Goal: Task Accomplishment & Management: Manage account settings

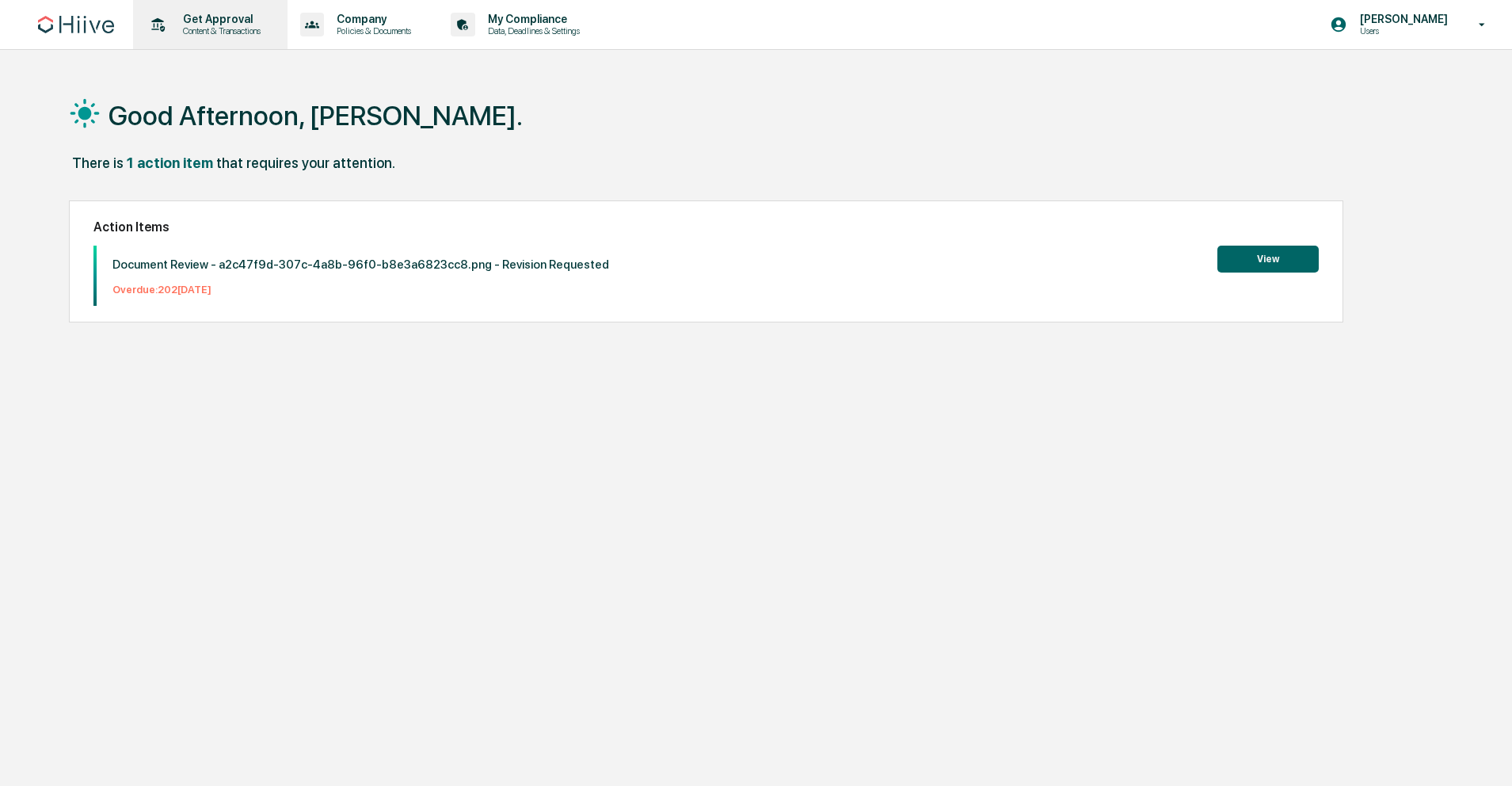
click at [232, 31] on p "Content & Transactions" at bounding box center [219, 30] width 99 height 11
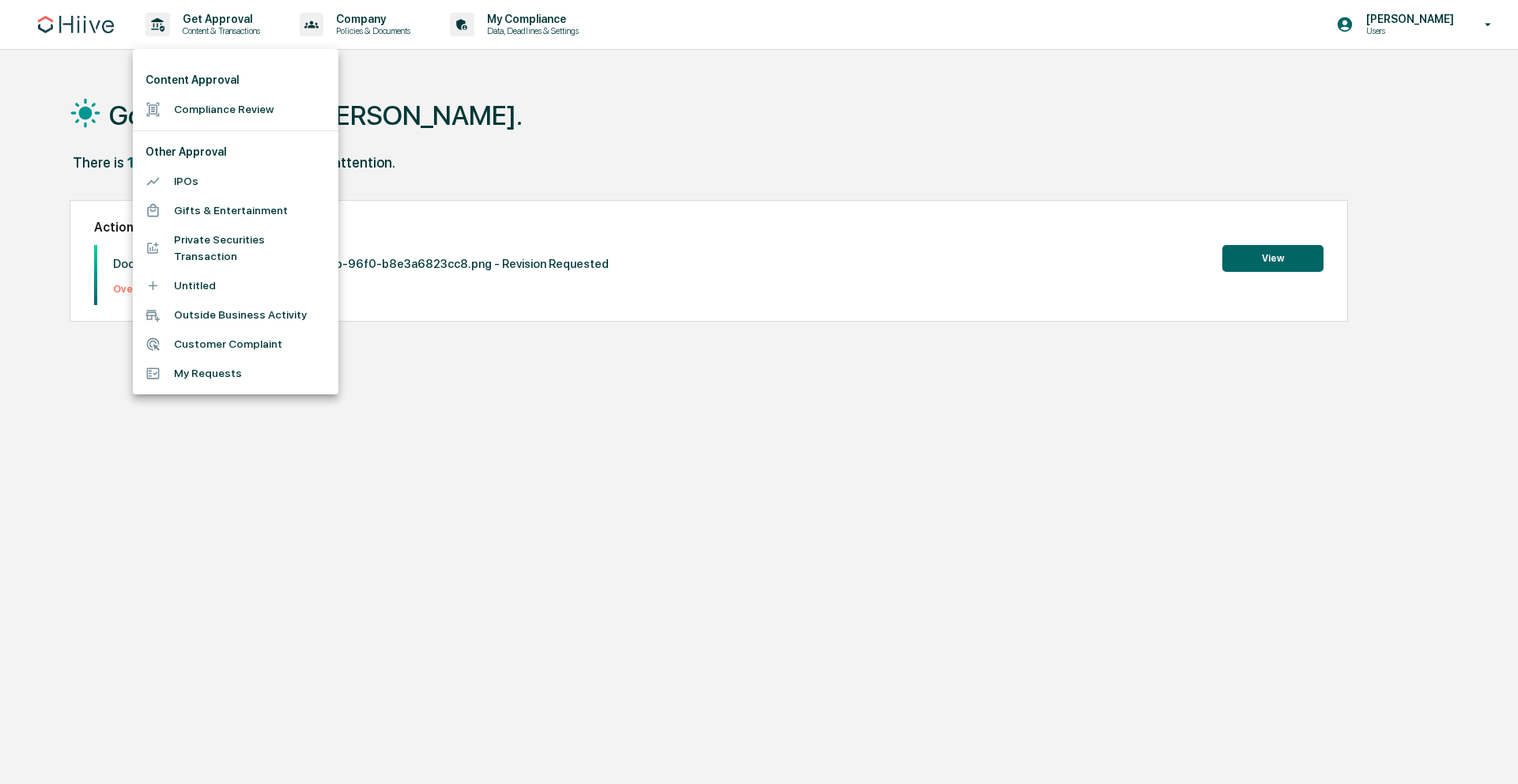
click at [214, 107] on li "Compliance Review" at bounding box center [236, 109] width 206 height 30
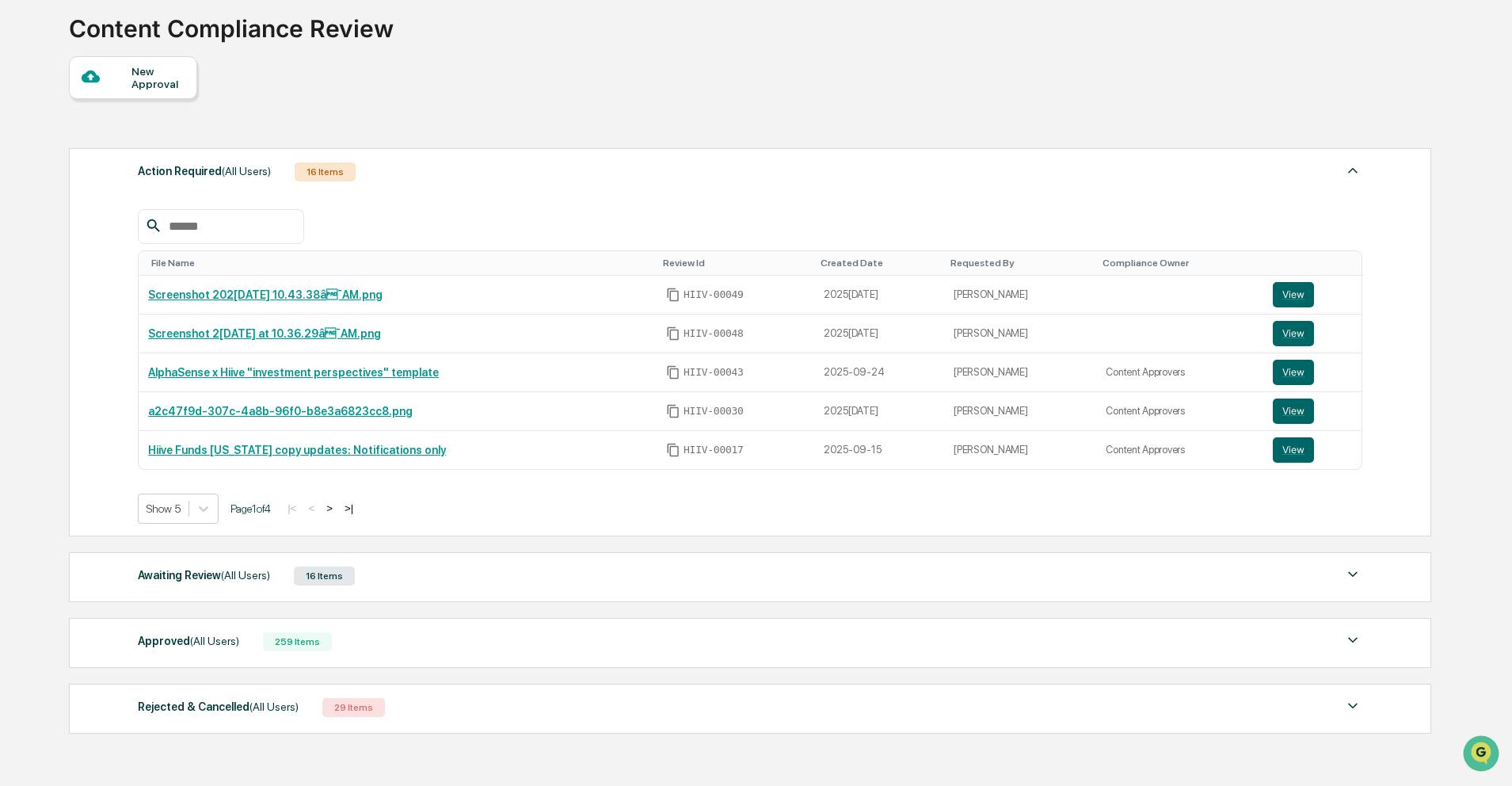
scroll to position [190, 0]
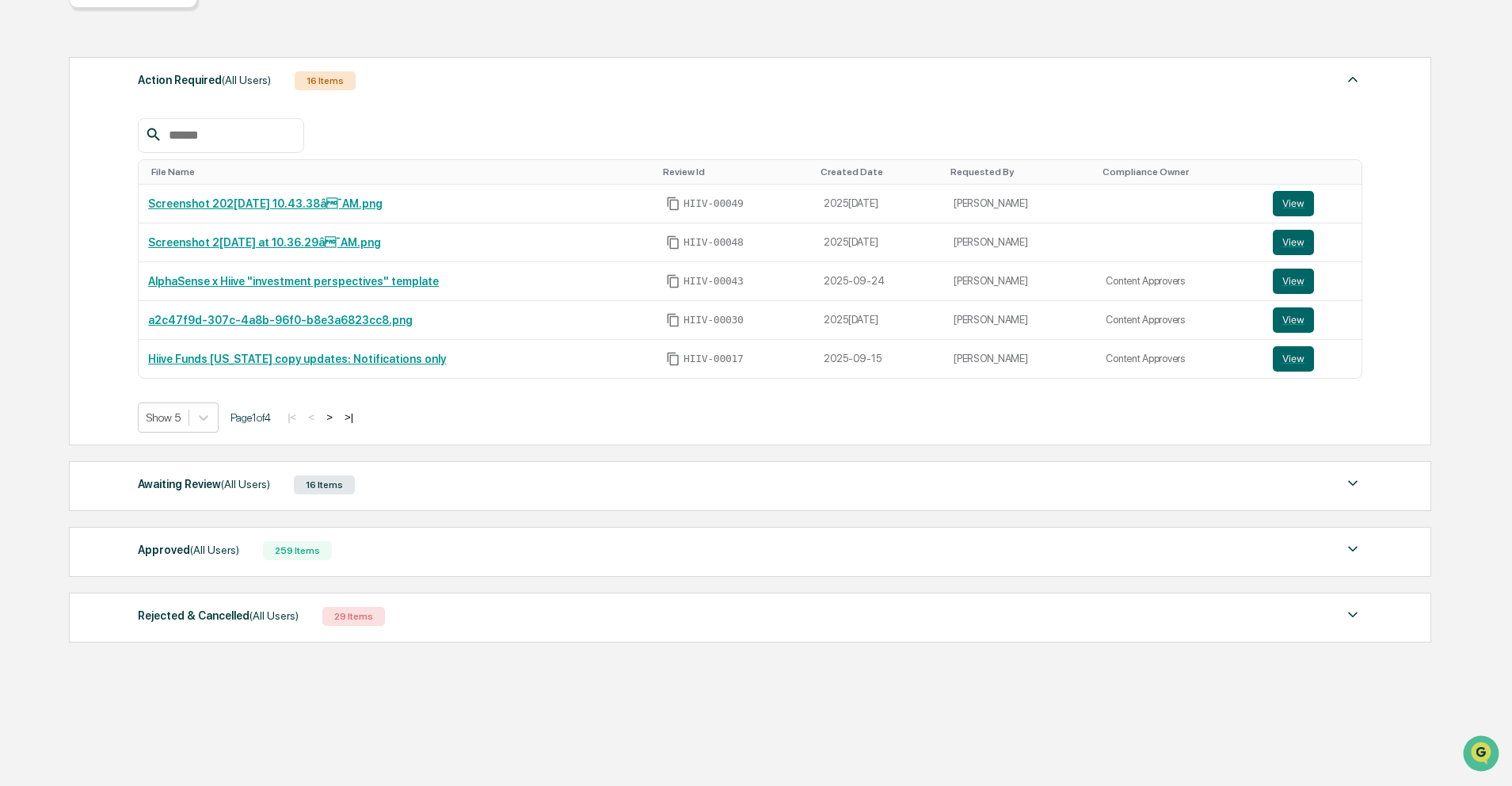
click at [229, 483] on span "(All Users)" at bounding box center [245, 484] width 49 height 13
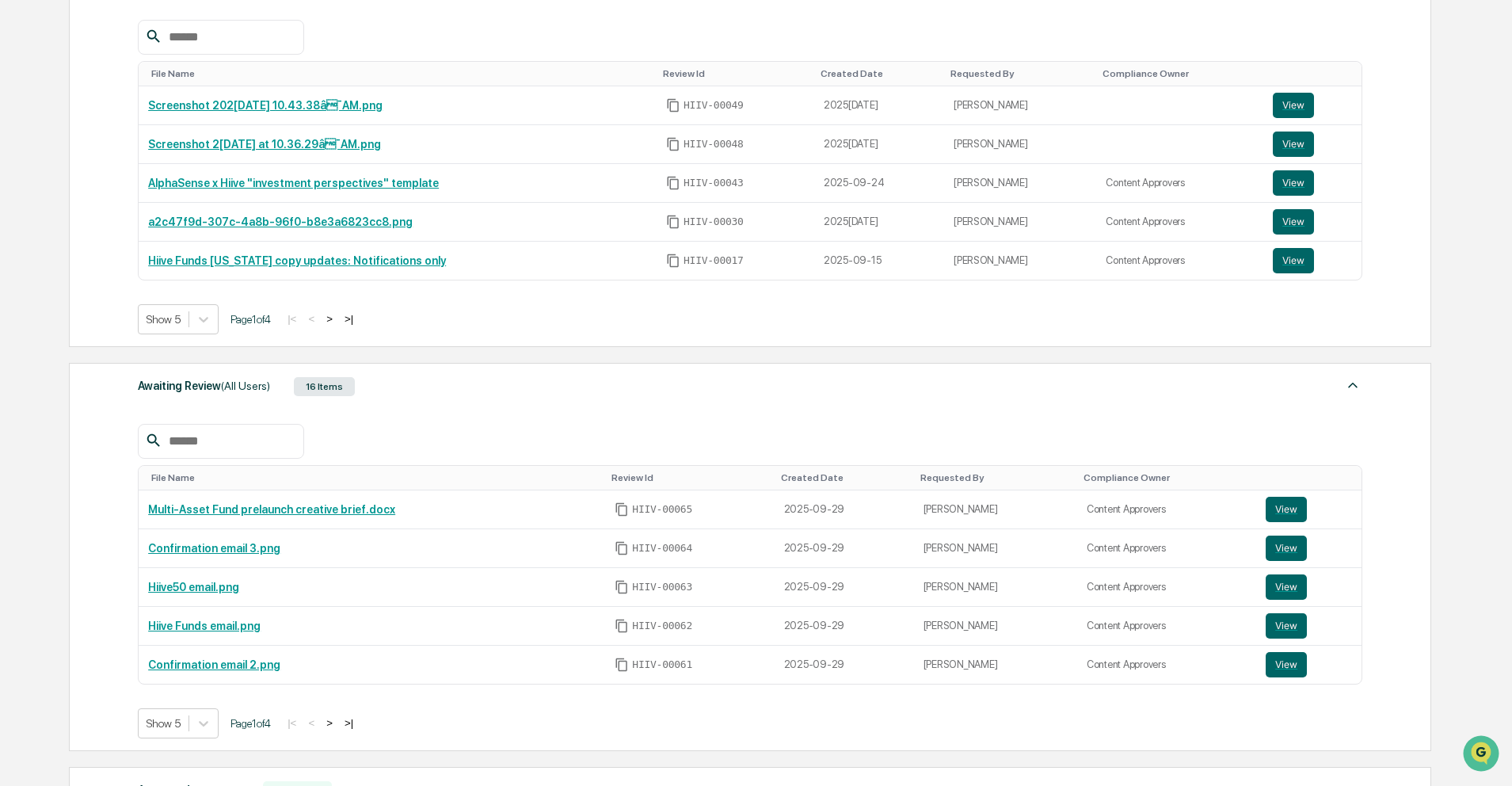
scroll to position [288, 0]
click at [338, 724] on button ">" at bounding box center [330, 723] width 16 height 13
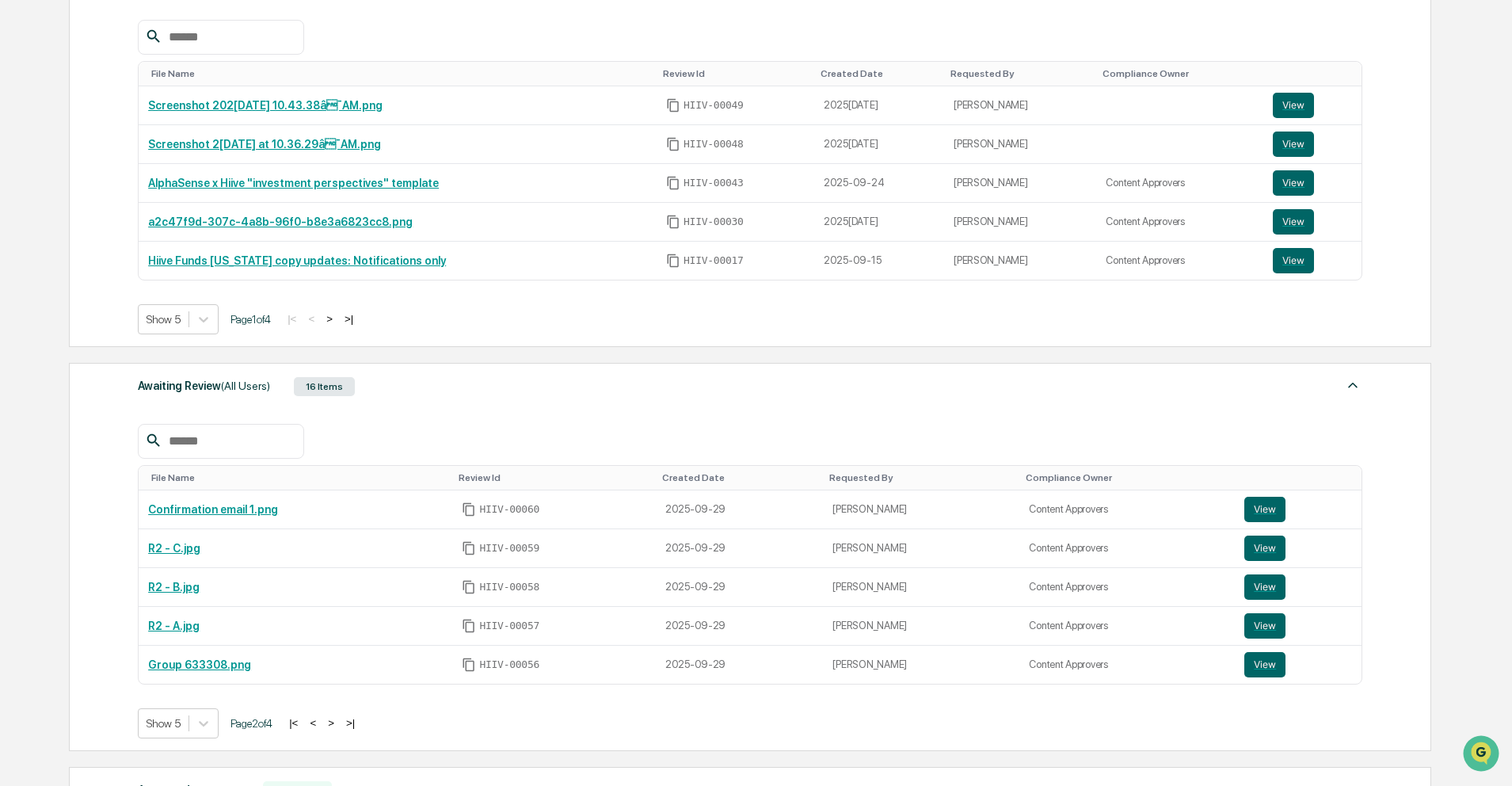
click at [339, 724] on button ">" at bounding box center [331, 723] width 16 height 13
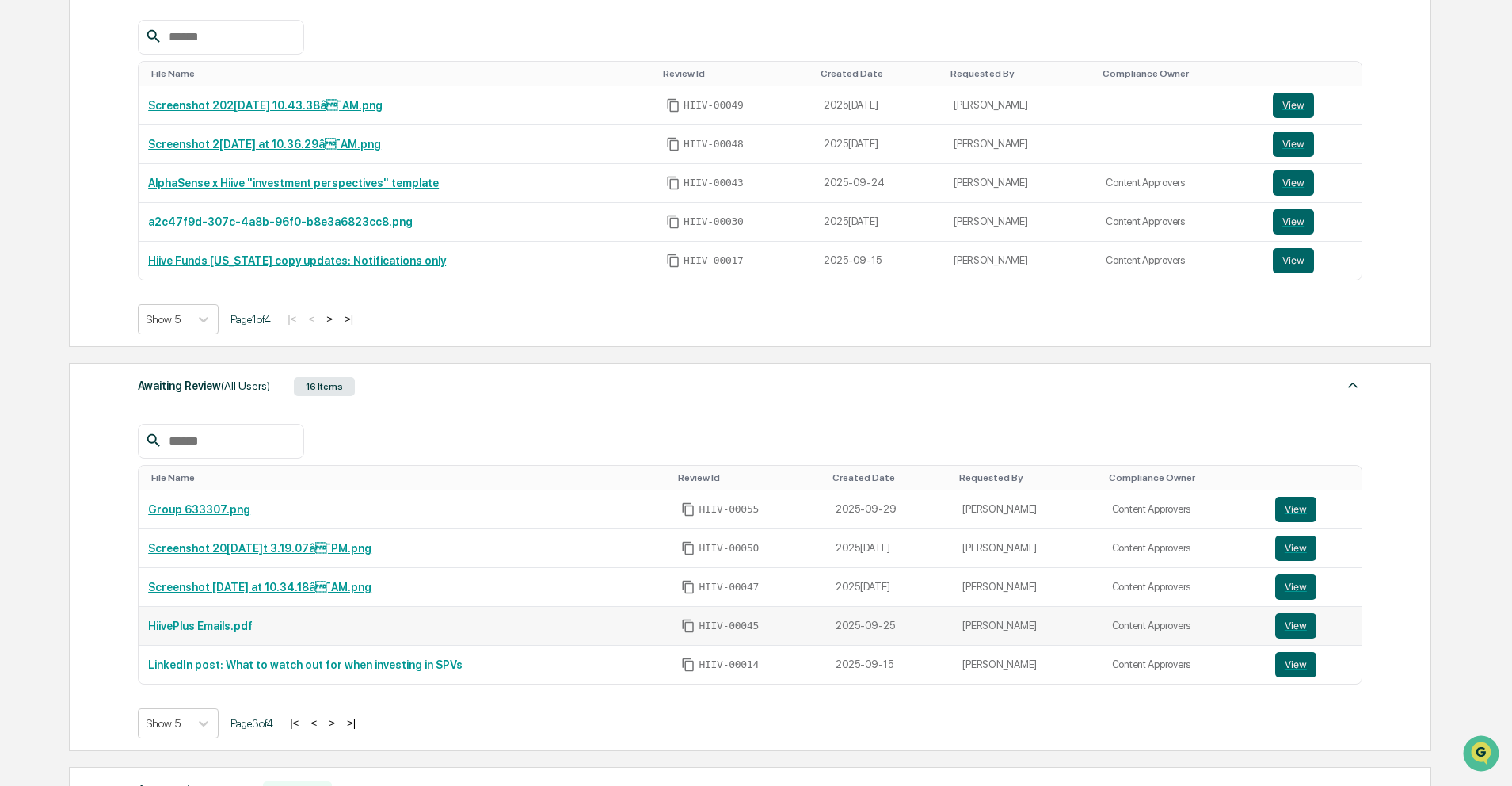
click at [220, 619] on td "HiivePlus Emails.pdf" at bounding box center [405, 626] width 533 height 39
click at [221, 625] on link "HiivePlus Emails.pdf" at bounding box center [200, 626] width 105 height 13
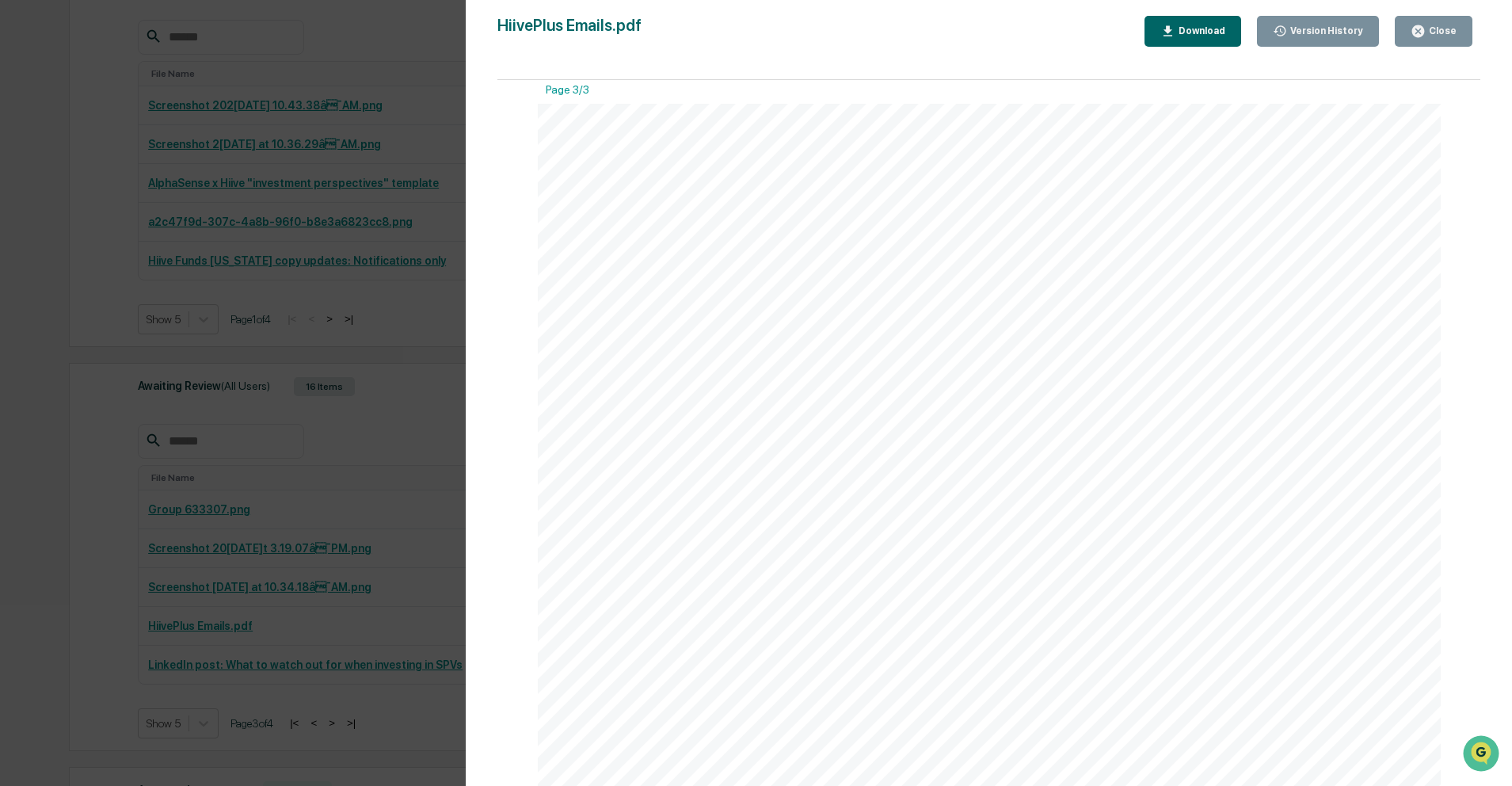
scroll to position [2439, 0]
click at [259, 497] on div "Version History 0[DATE]6:52 PM[PERSON_NAME] HiivePlus Emails.pdf Close Version …" at bounding box center [756, 393] width 1512 height 786
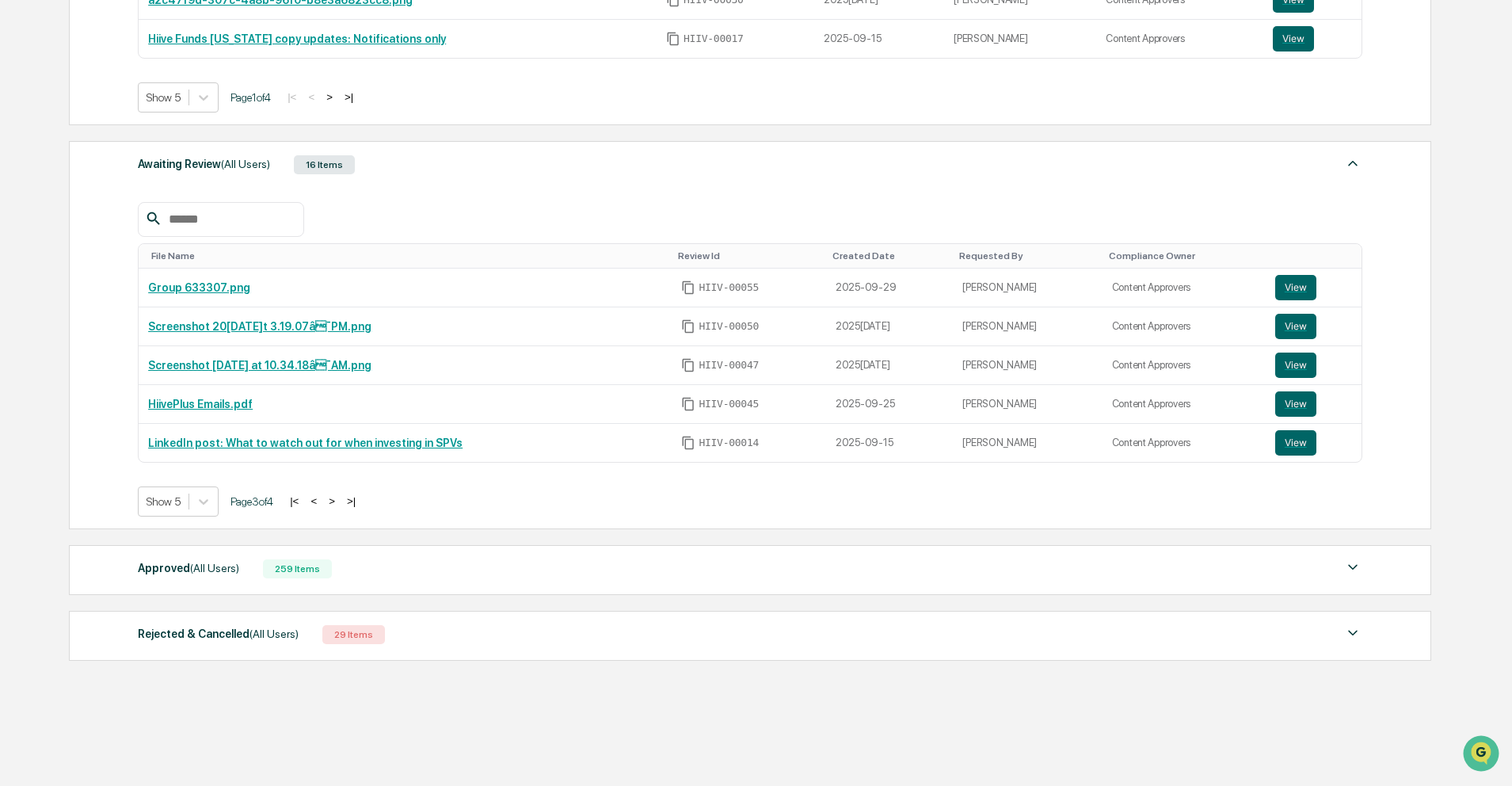
scroll to position [529, 0]
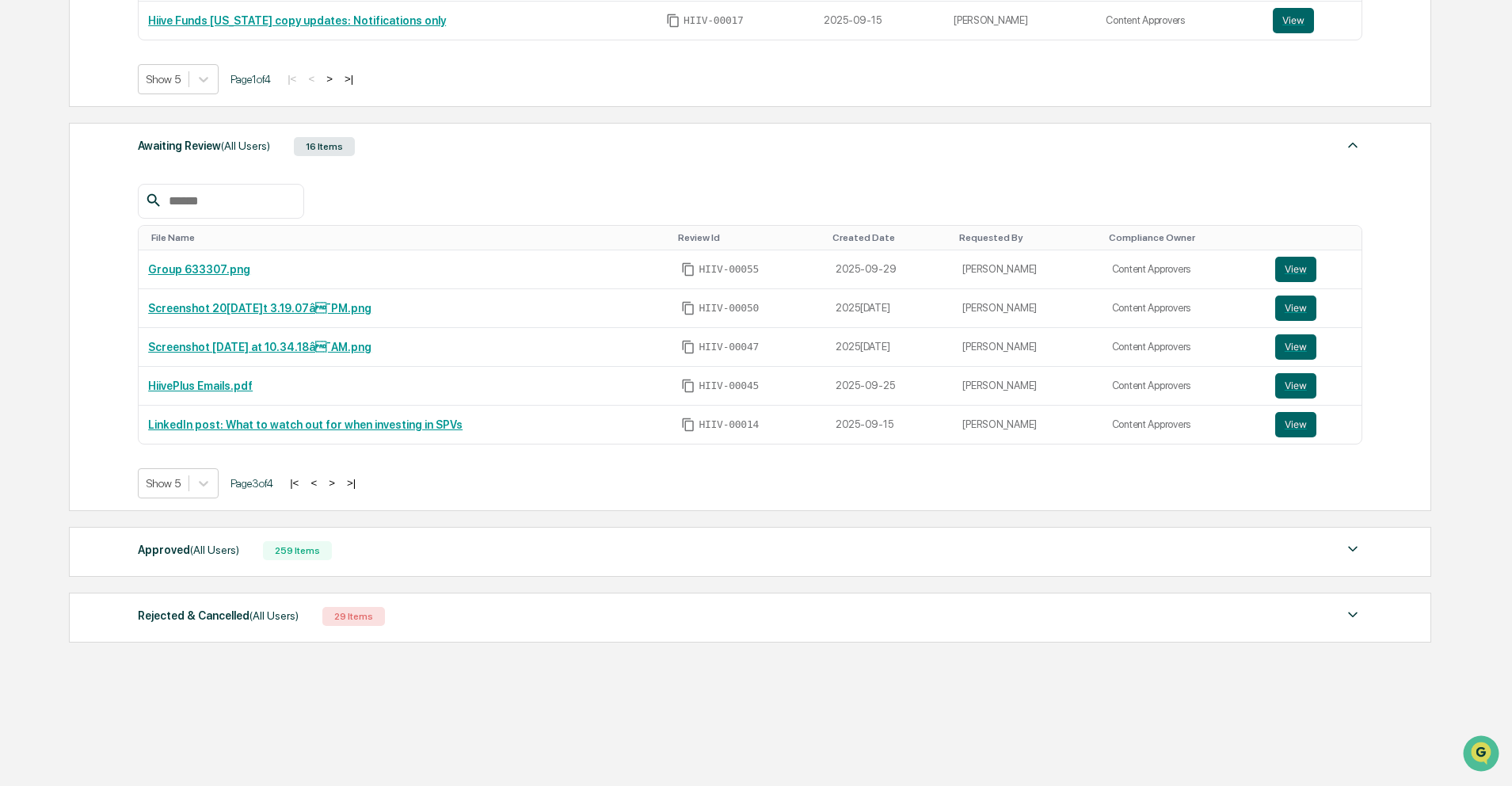
click at [339, 484] on button ">" at bounding box center [332, 483] width 16 height 13
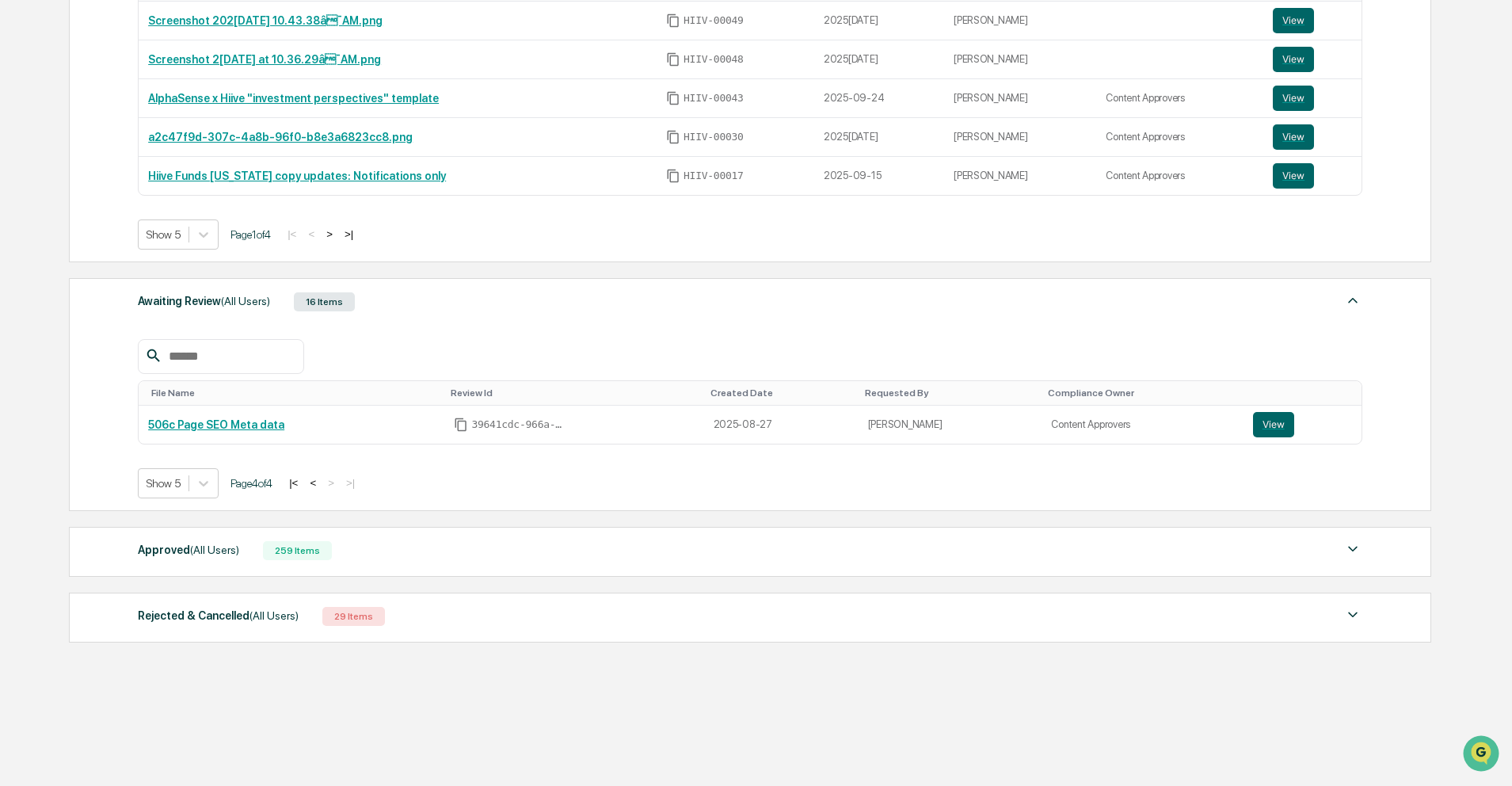
scroll to position [0, 0]
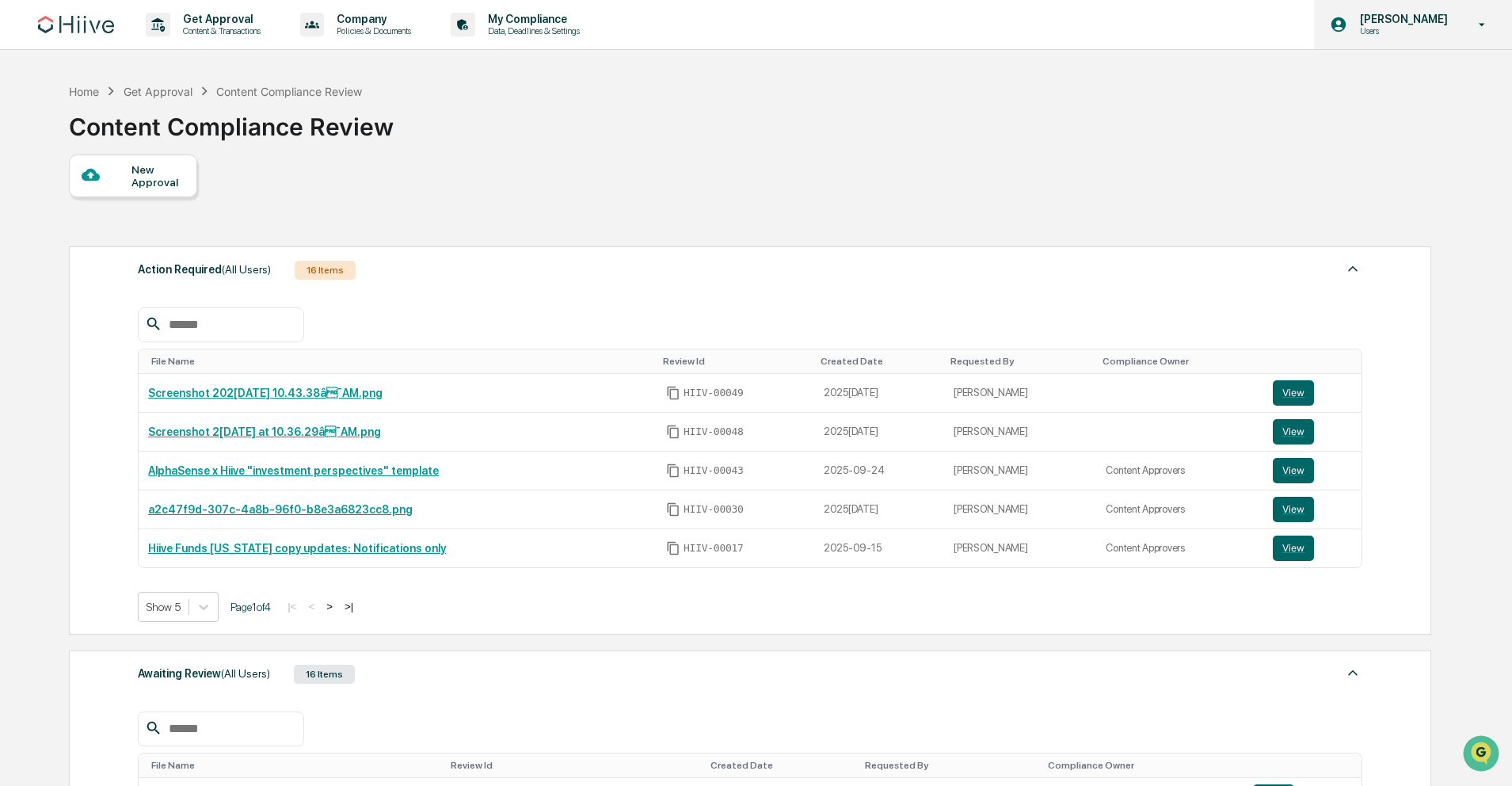
click at [1375, 17] on p "[PERSON_NAME]" at bounding box center [1401, 19] width 108 height 13
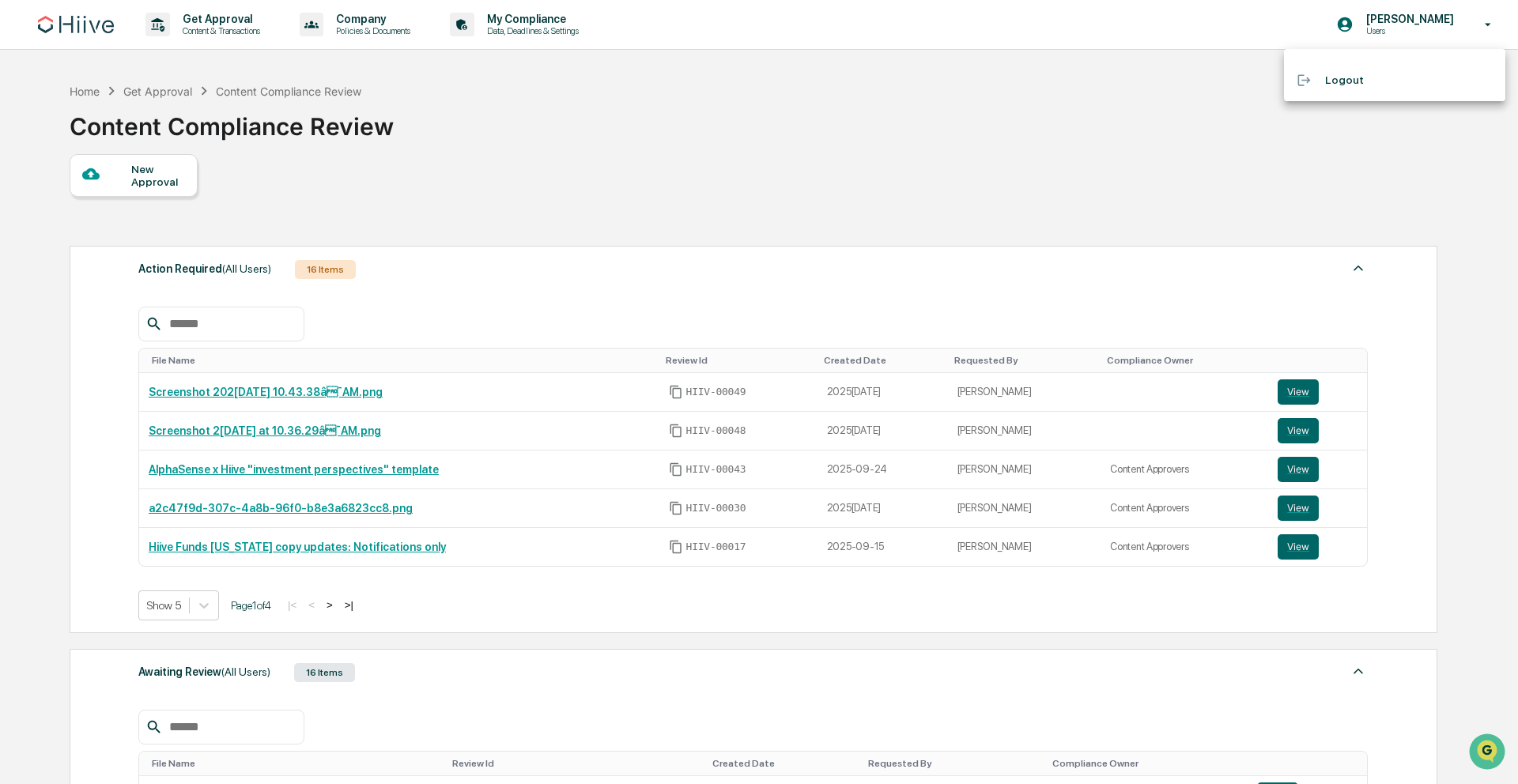
click at [1374, 19] on div at bounding box center [759, 392] width 1518 height 784
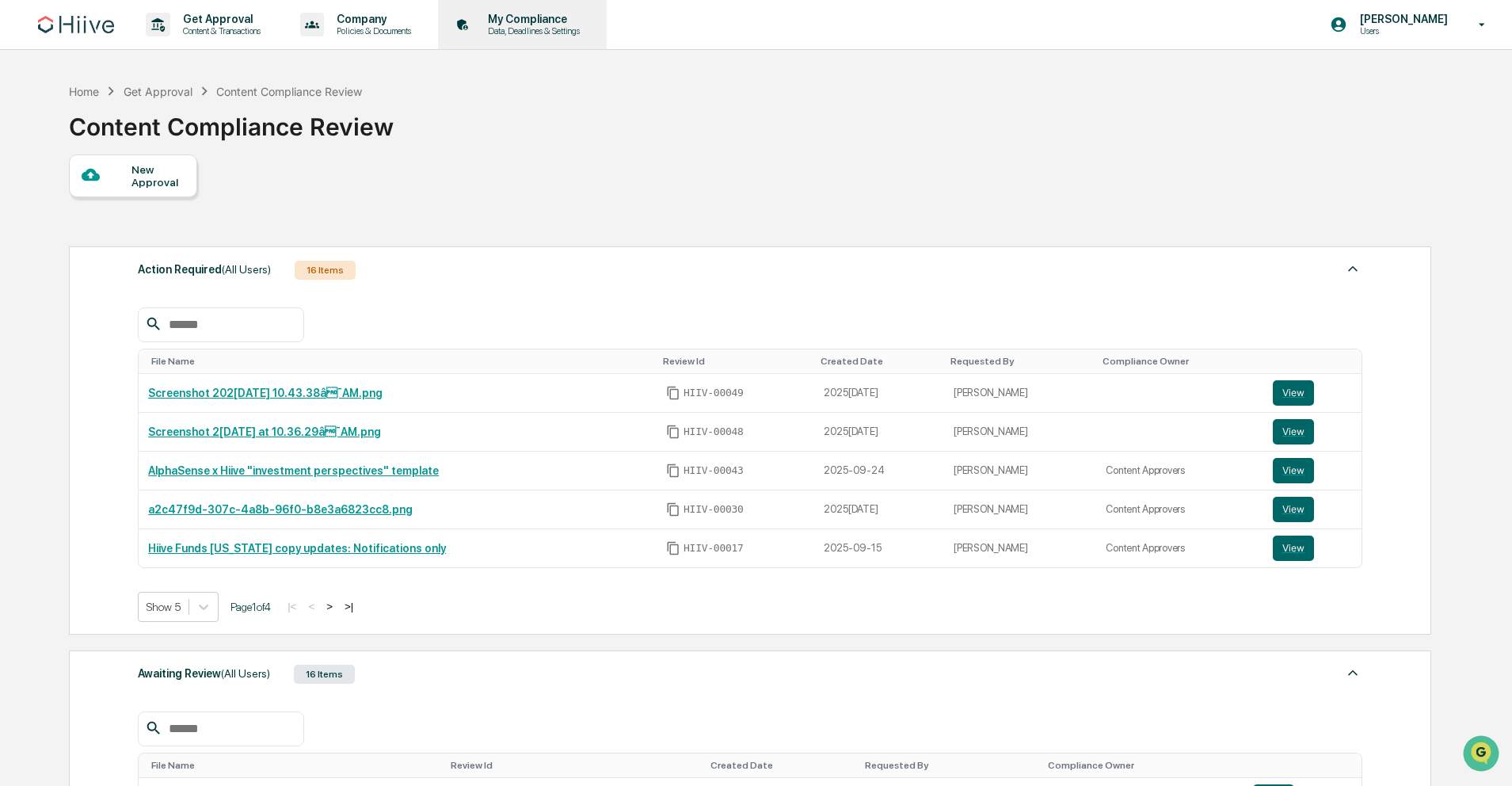
click at [504, 10] on div "My Compliance Data, Deadlines & Settings" at bounding box center [520, 24] width 153 height 49
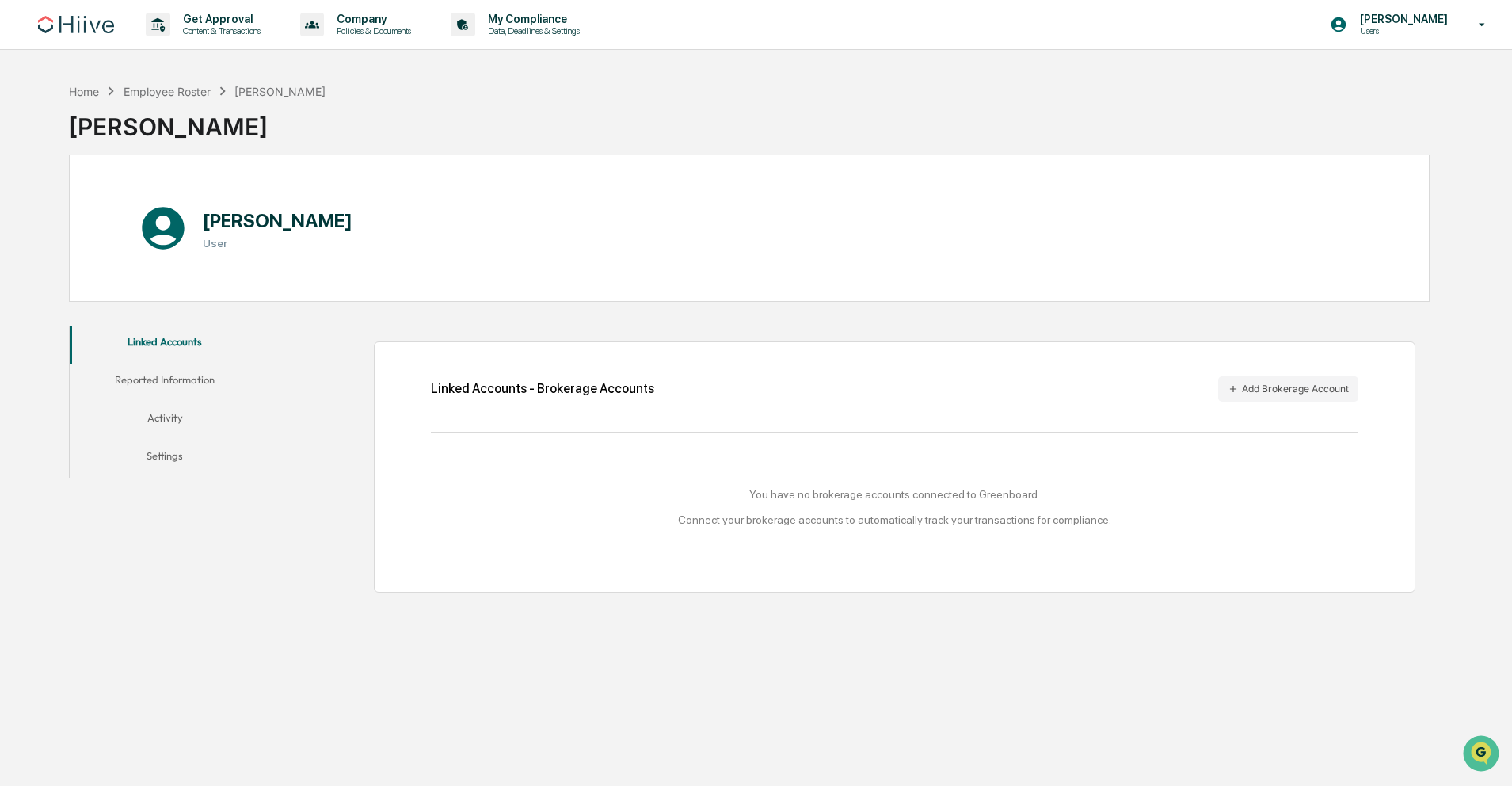
click at [165, 418] on button "Activity" at bounding box center [165, 420] width 190 height 38
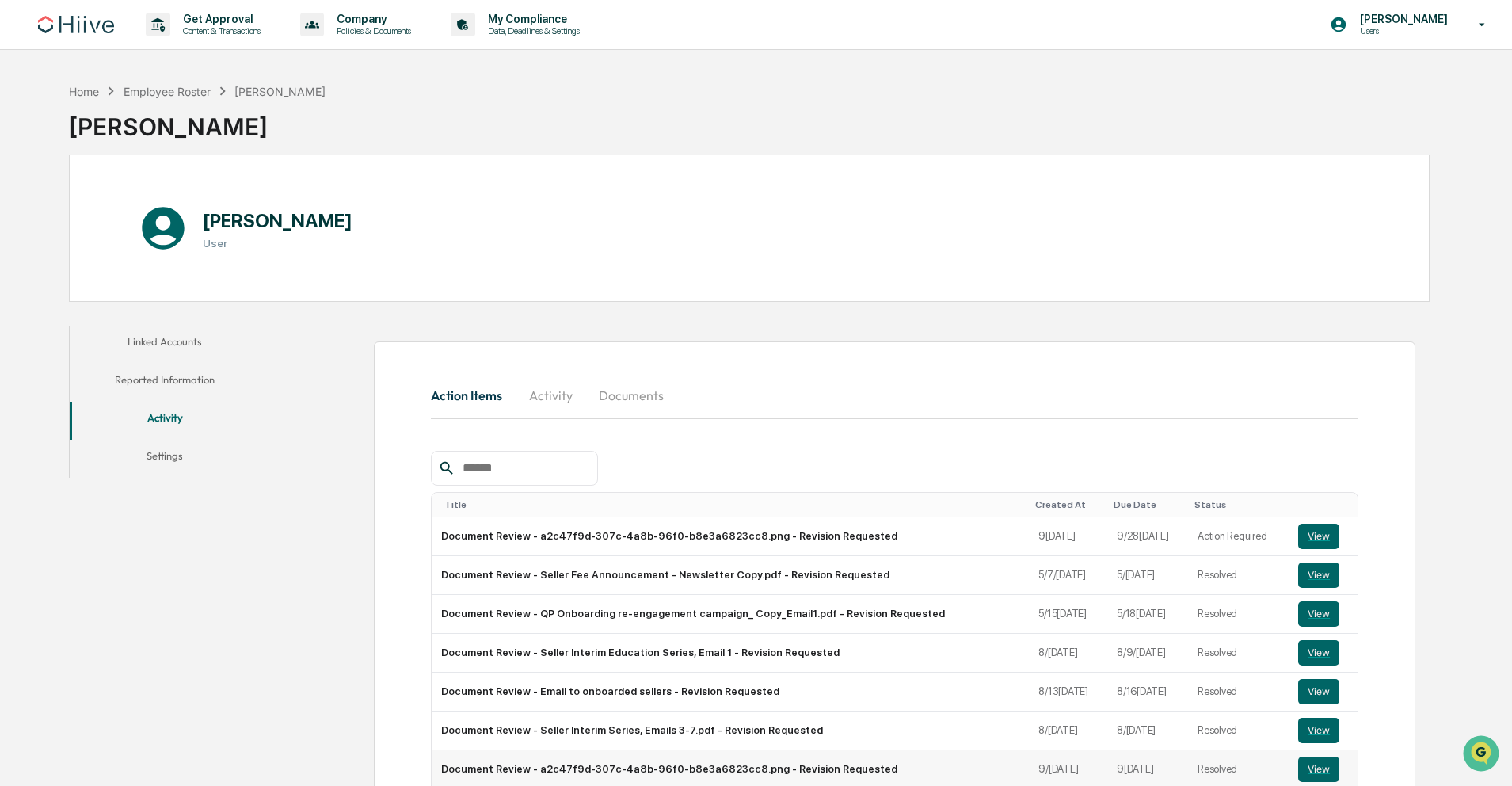
scroll to position [216, 0]
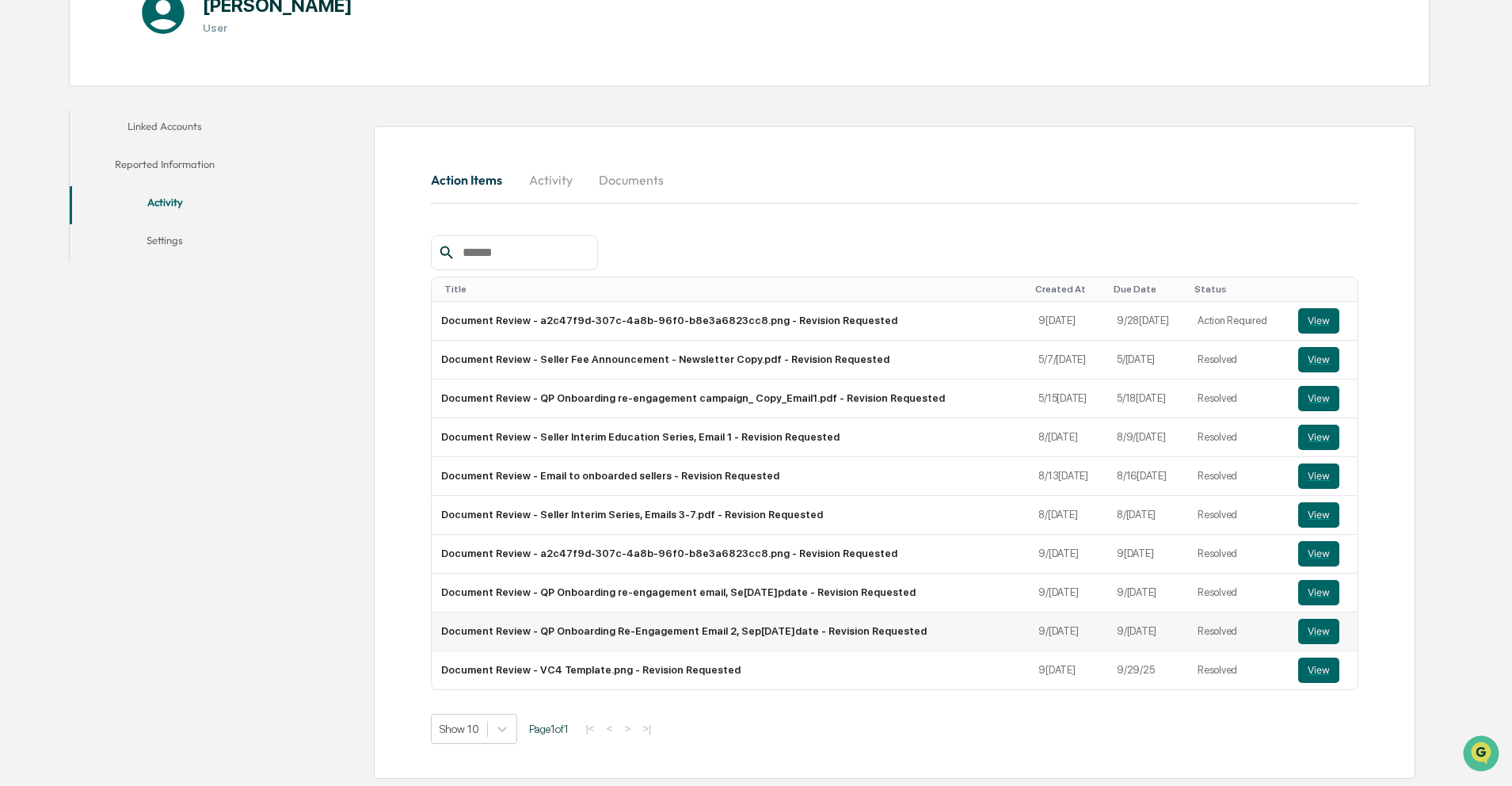
click at [695, 631] on td "Document Review - QP Onboarding Re-Engagement Email 2, Sep[DATE]date - Revision…" at bounding box center [730, 632] width 597 height 39
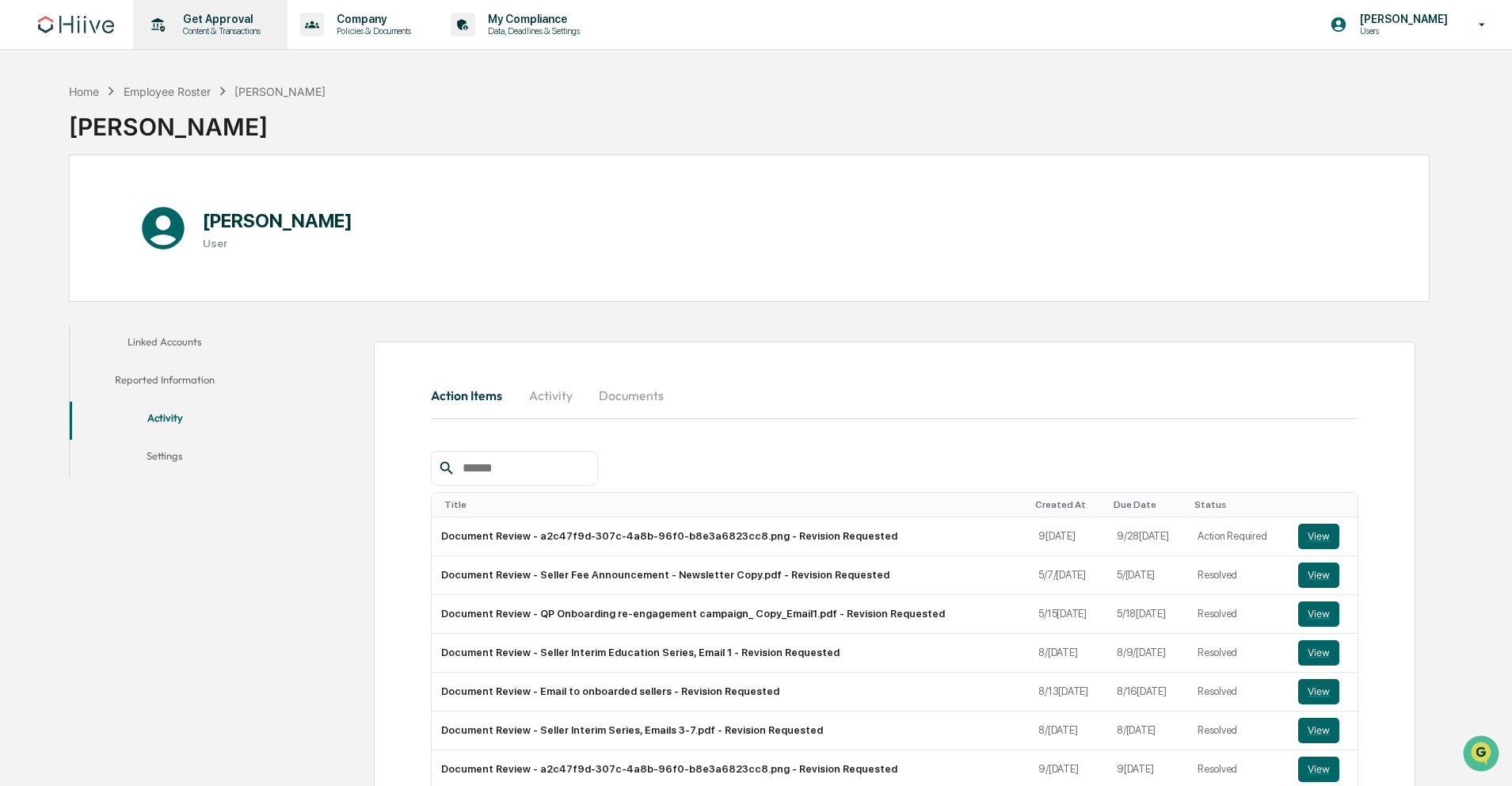
click at [242, 24] on p "Get Approval" at bounding box center [219, 19] width 99 height 13
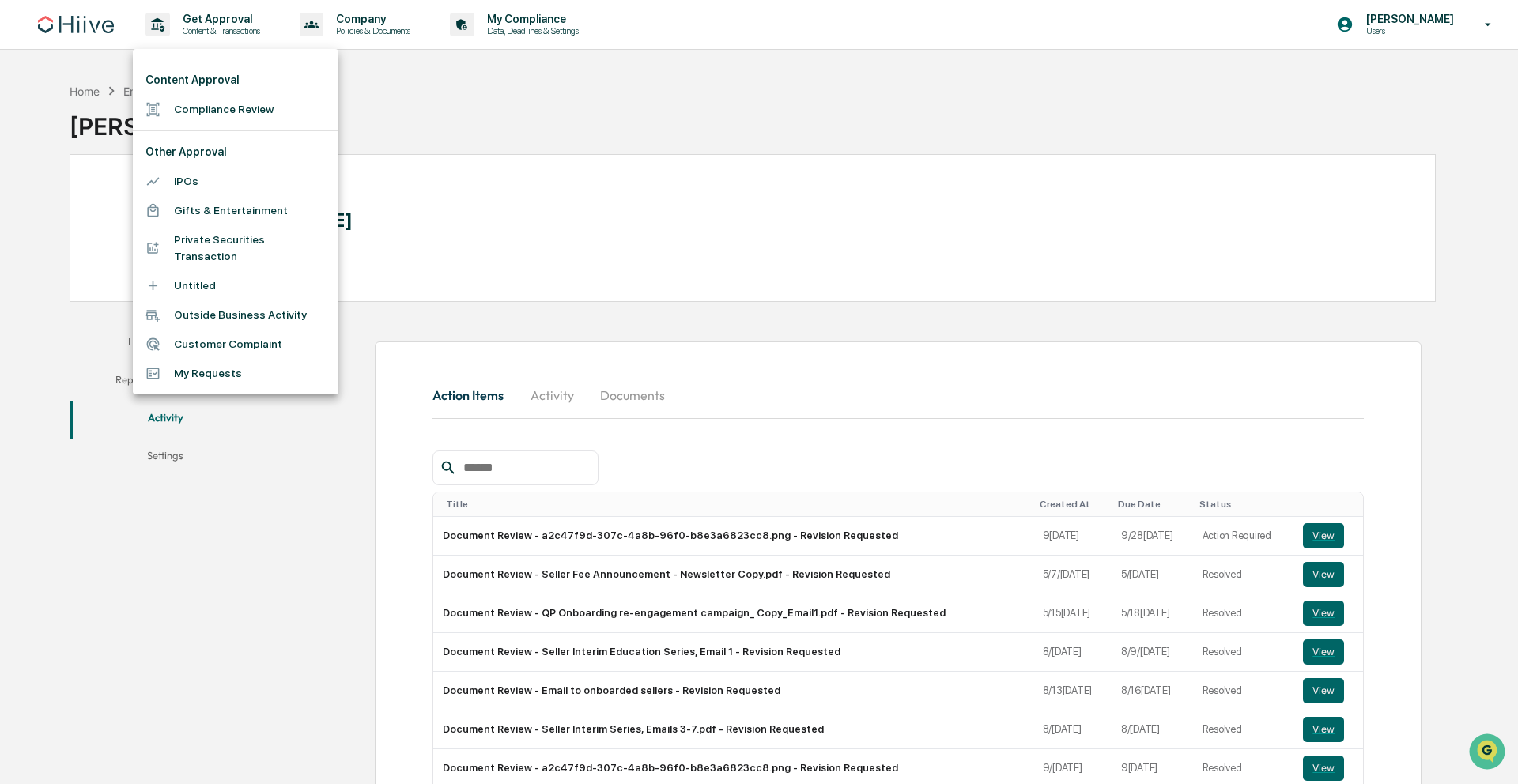
click at [207, 106] on li "Compliance Review" at bounding box center [236, 109] width 206 height 30
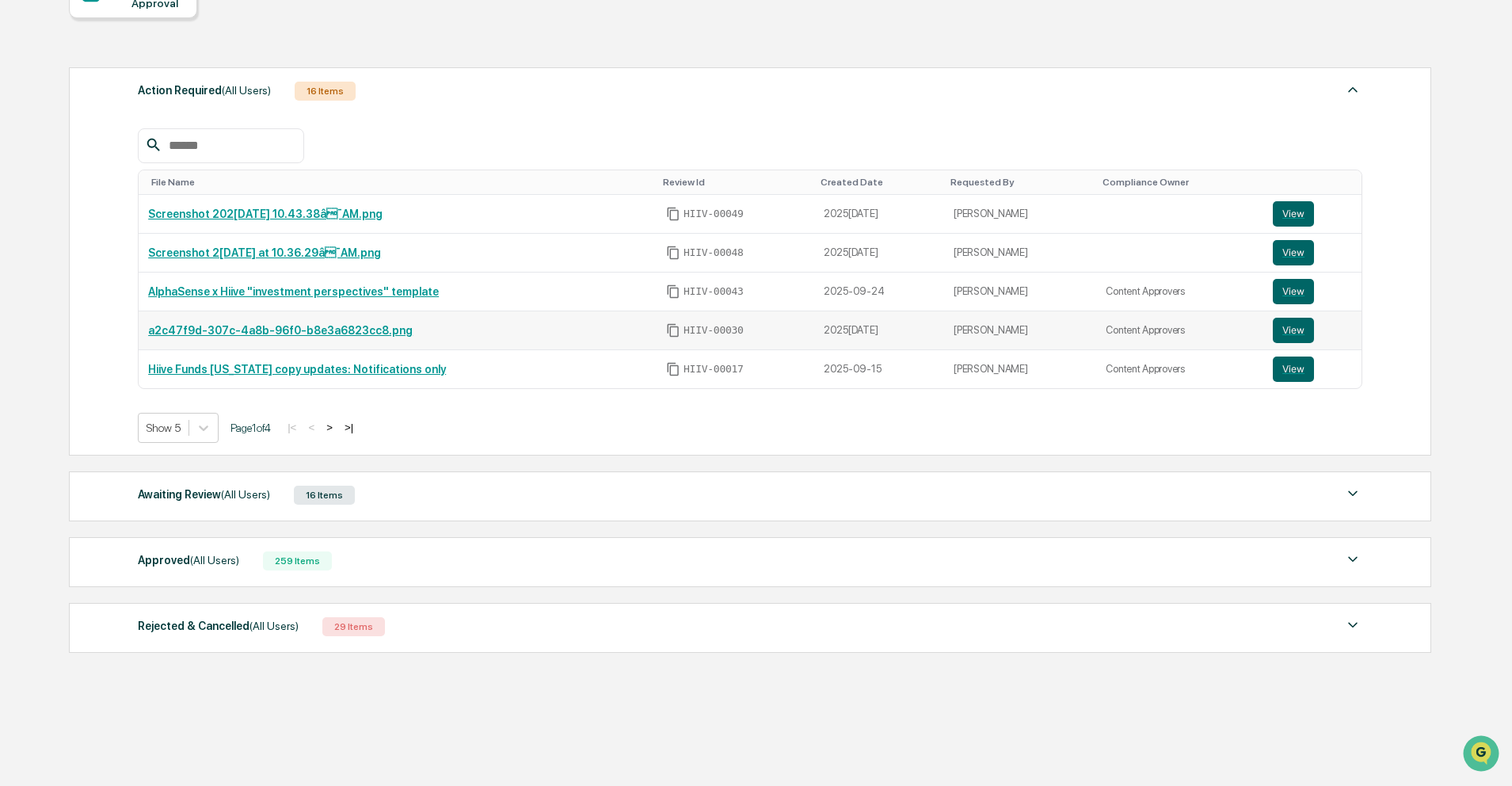
scroll to position [190, 0]
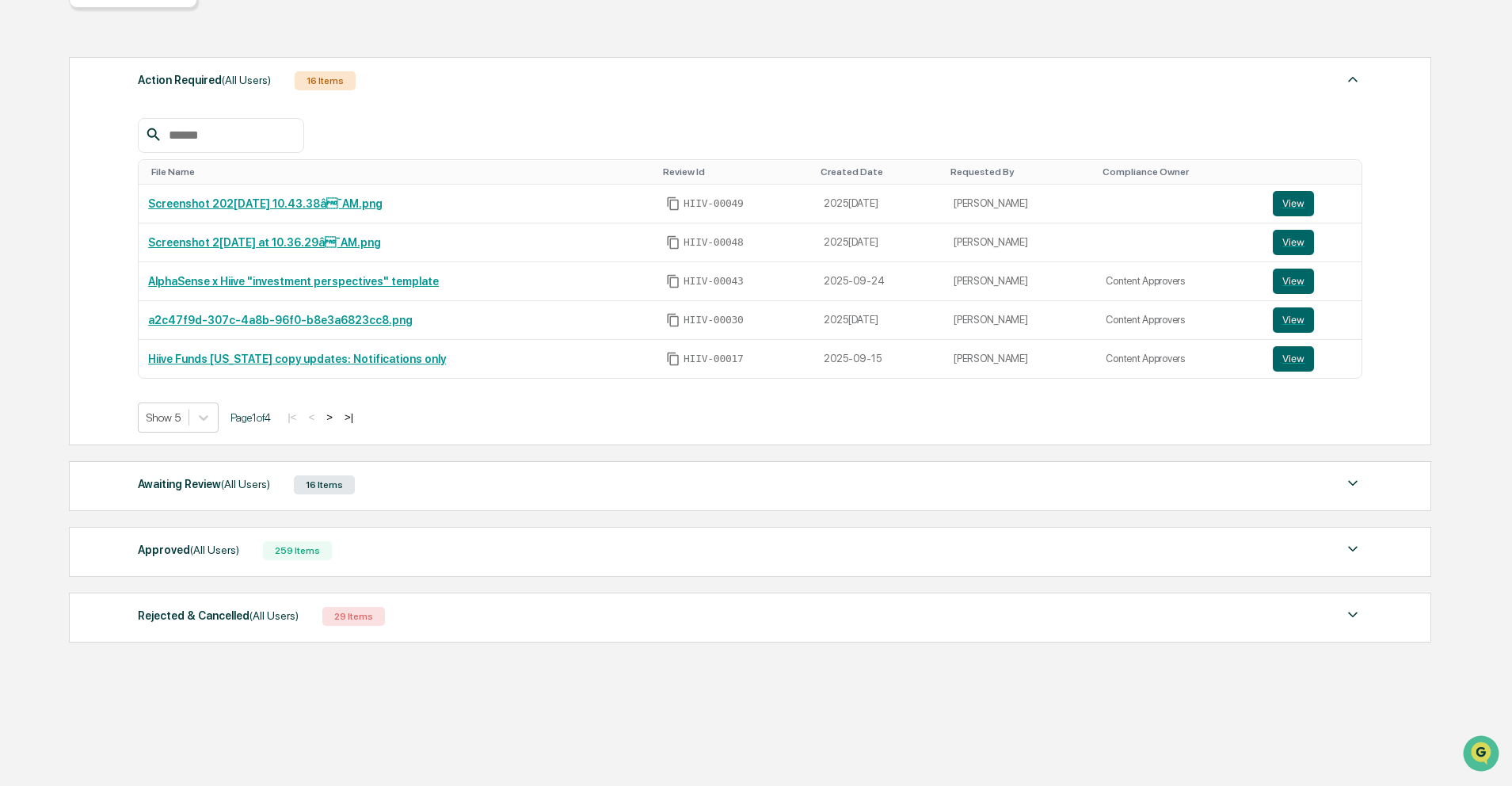
click at [283, 470] on div "Awaiting Review (All Users) 16 Items File Name Review Id Created Date Requested…" at bounding box center [750, 487] width 1362 height 50
click at [268, 490] on div "Awaiting Review (All Users)" at bounding box center [204, 484] width 133 height 21
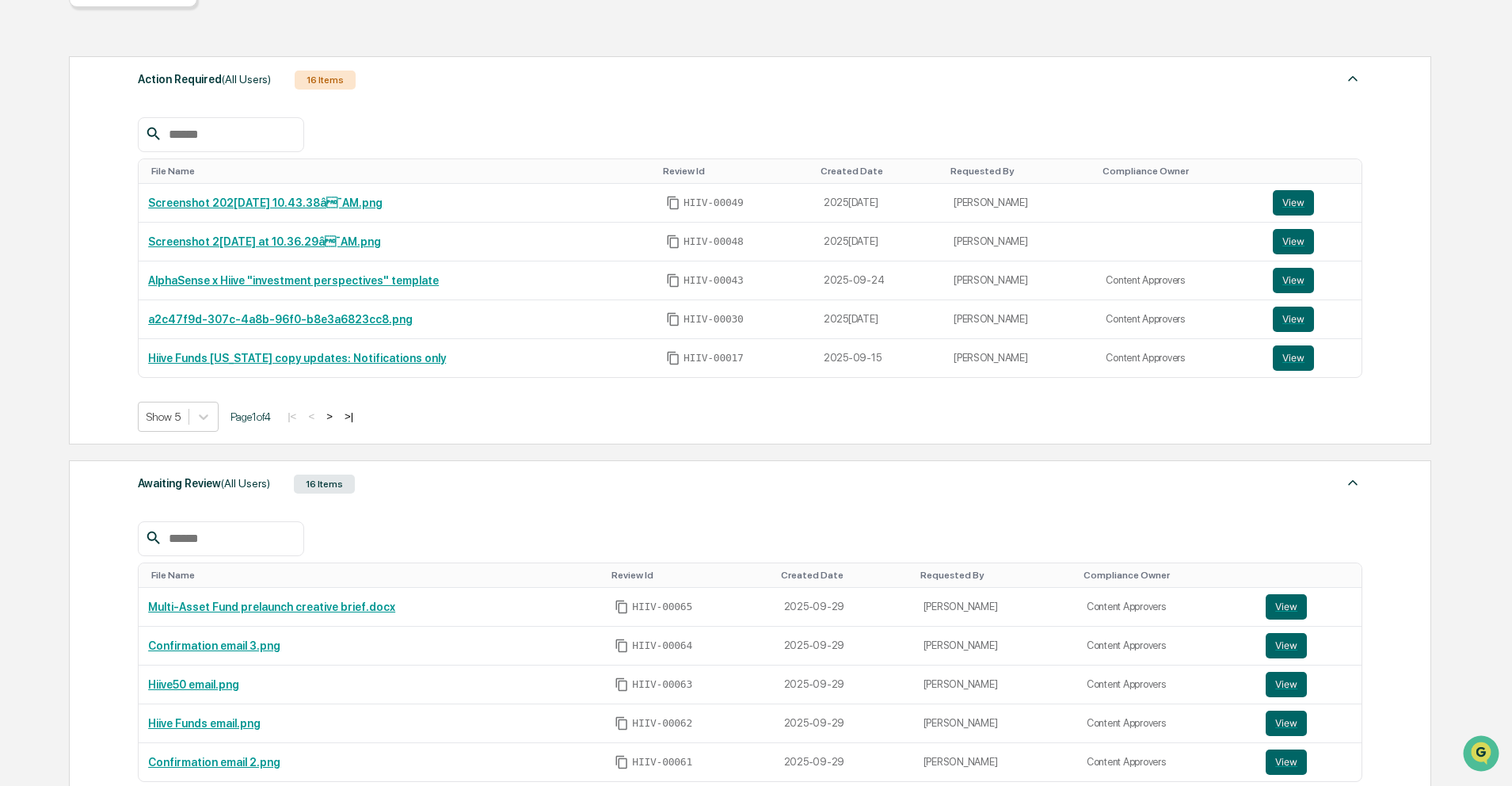
click at [236, 532] on input "text" at bounding box center [229, 539] width 134 height 21
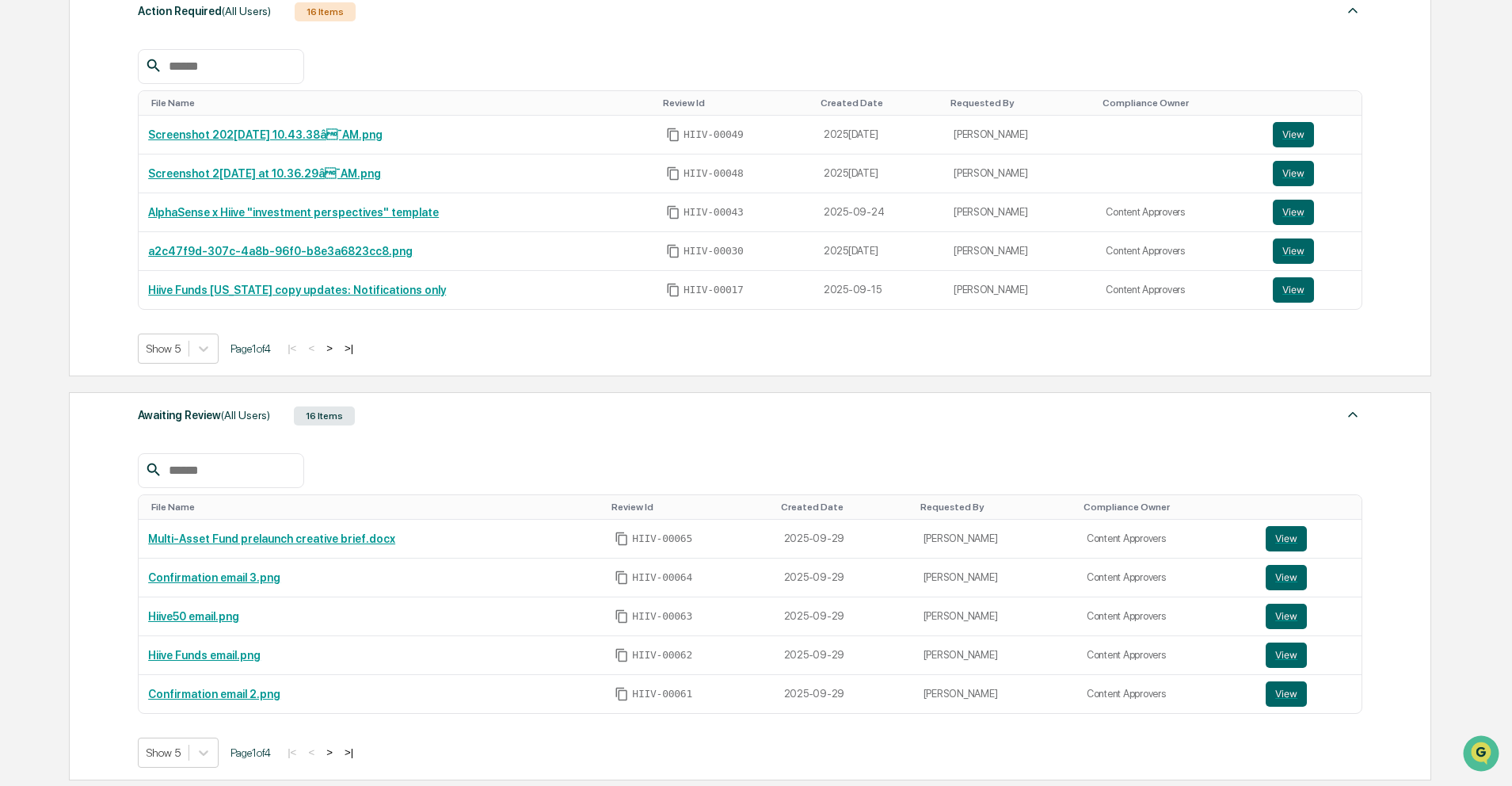
scroll to position [272, 0]
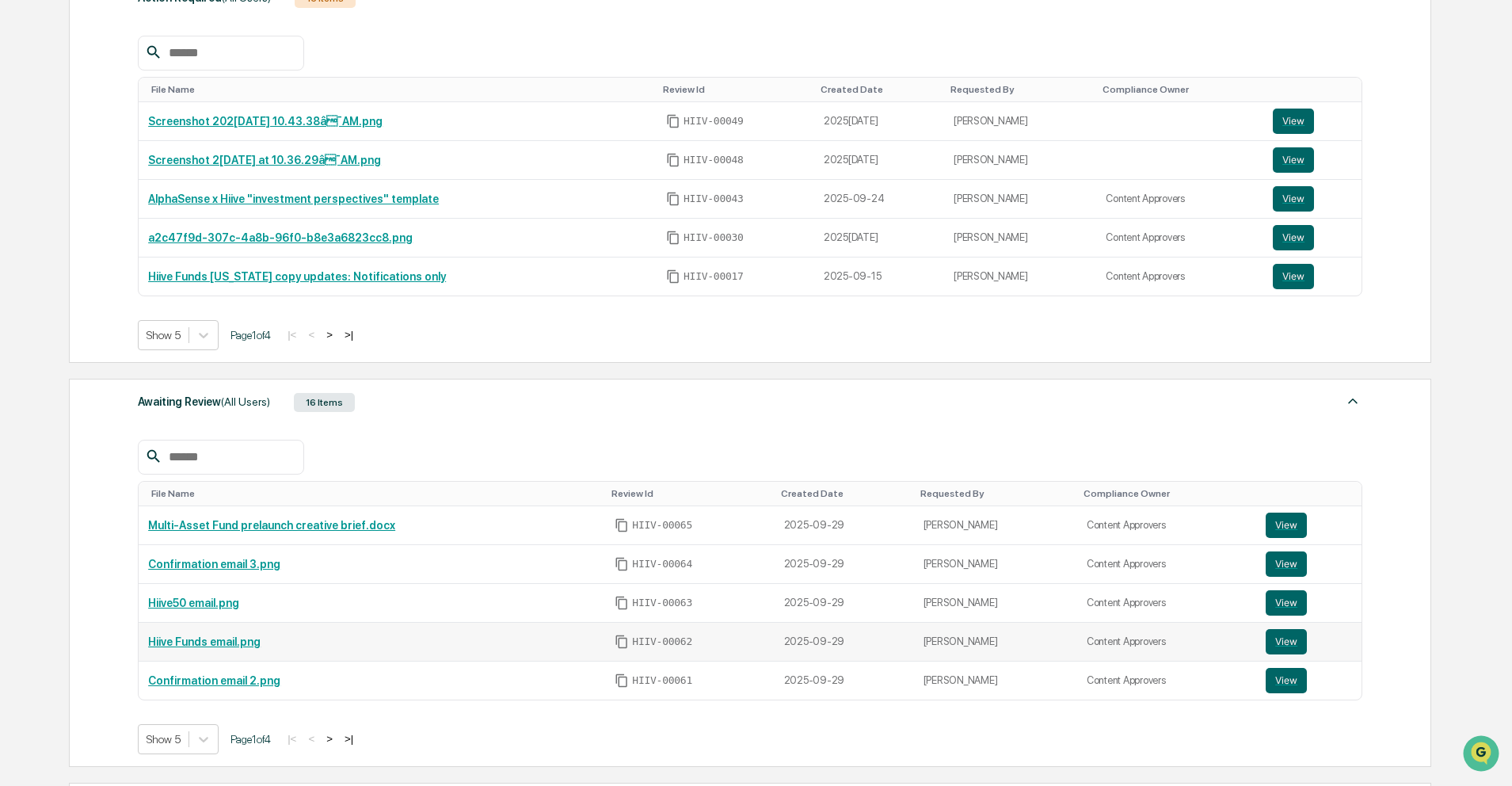
click at [248, 643] on link "Hiive Funds email.png" at bounding box center [204, 642] width 113 height 13
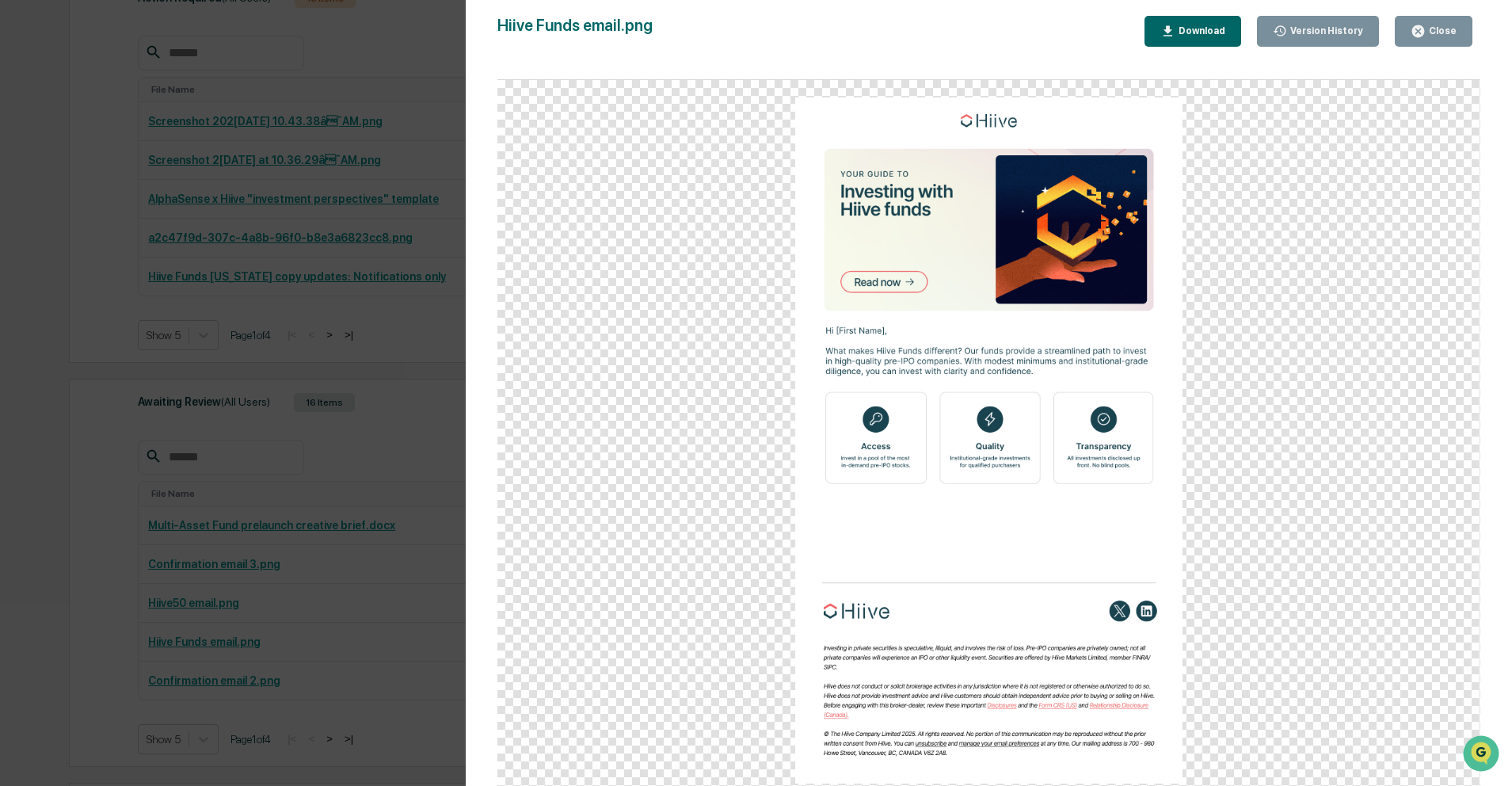
click at [314, 653] on div "Version History 09/[DATE]19 [PERSON_NAME] Hiive Funds email.png Close Version H…" at bounding box center [756, 393] width 1512 height 786
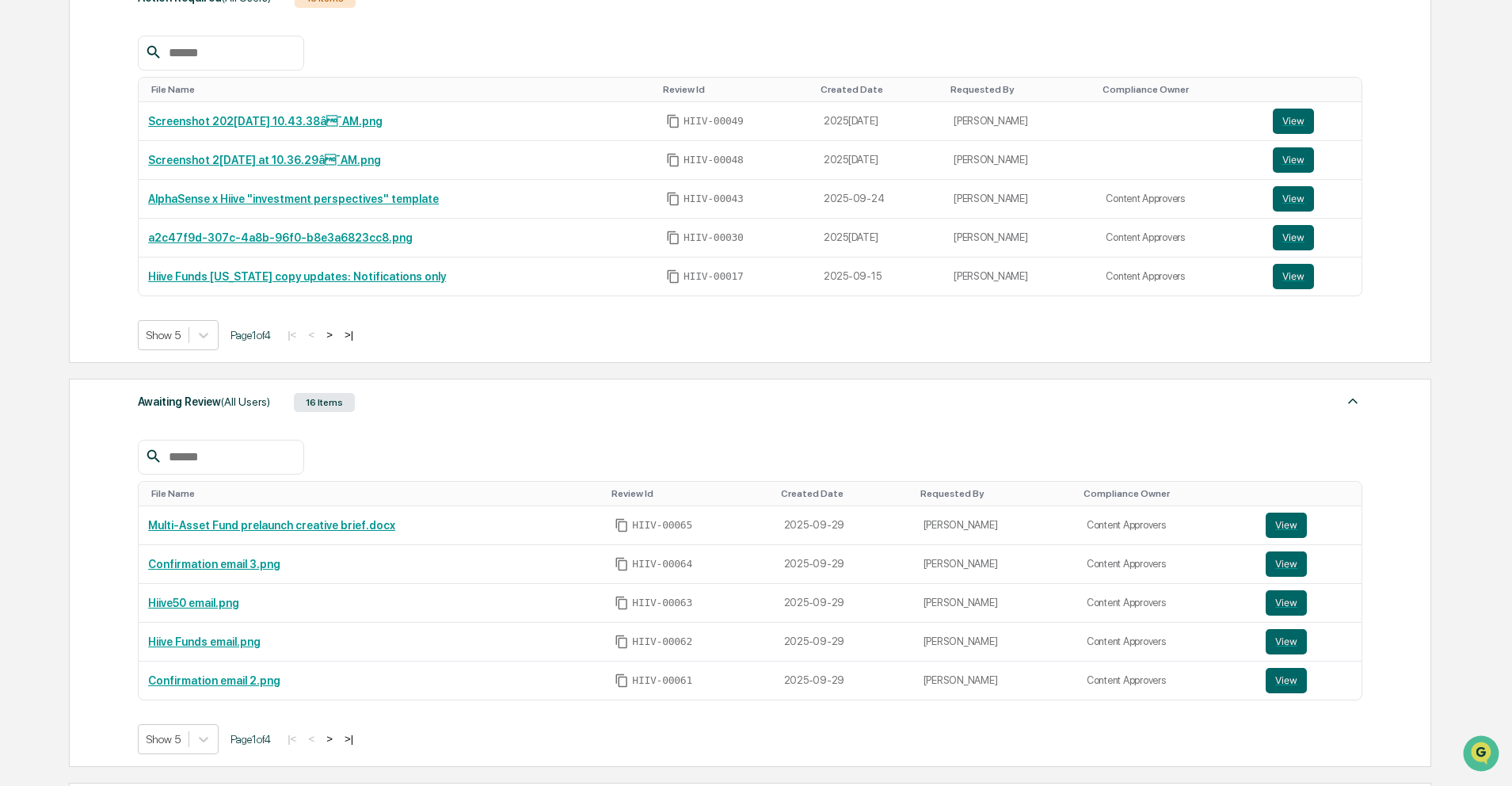
click at [338, 740] on button ">" at bounding box center [330, 738] width 16 height 13
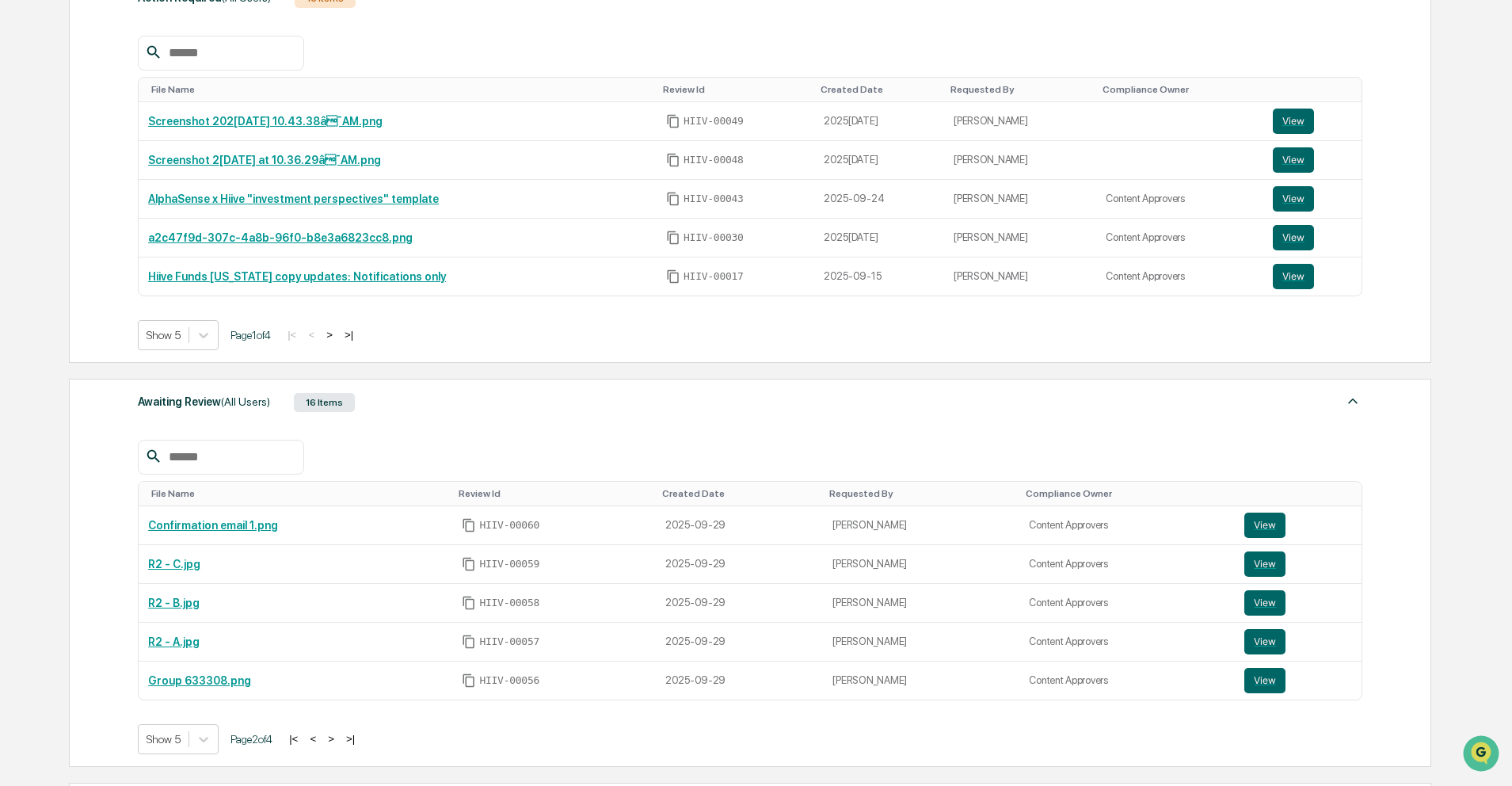
click at [339, 740] on button ">" at bounding box center [331, 738] width 16 height 13
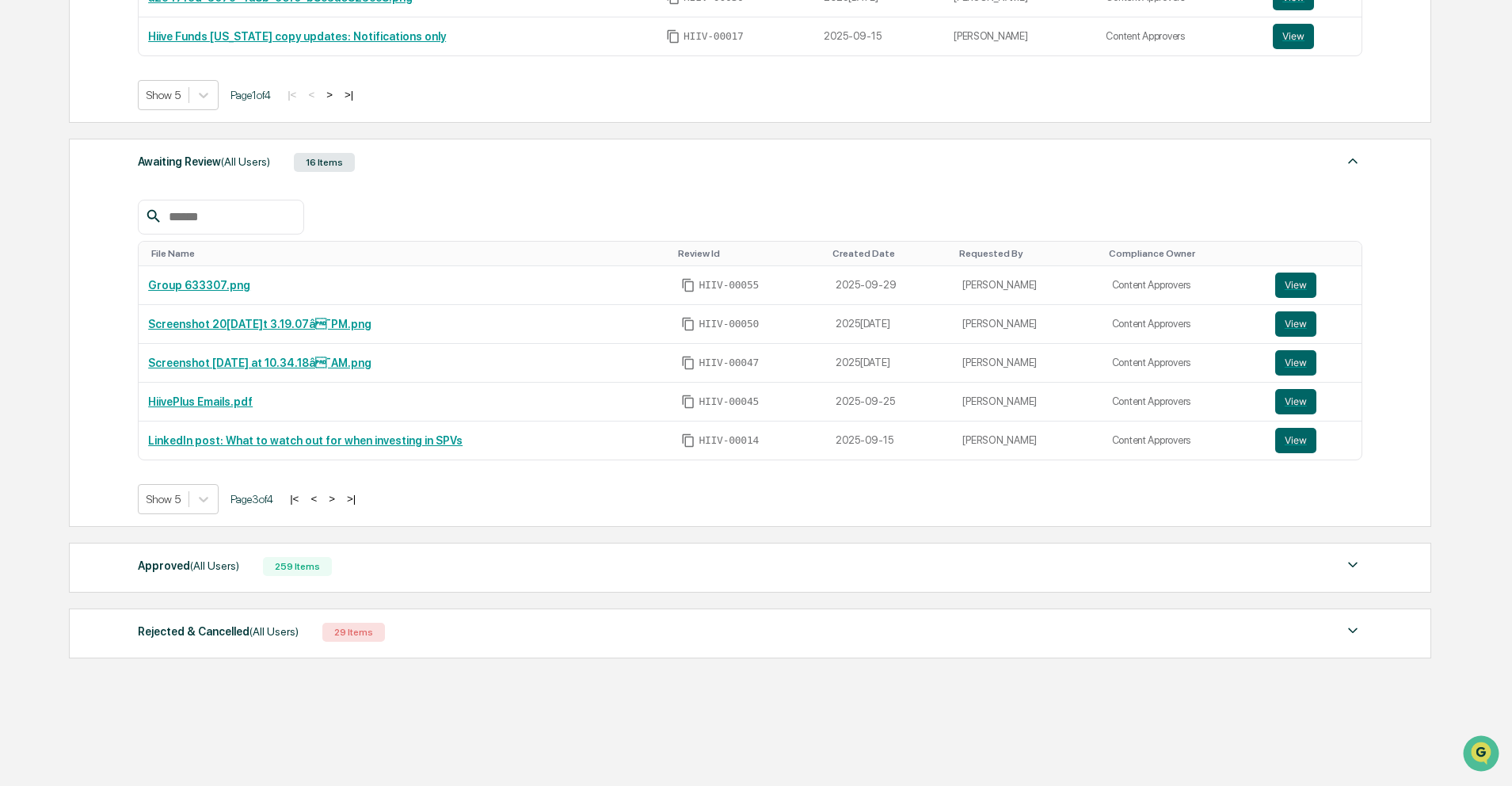
scroll to position [529, 0]
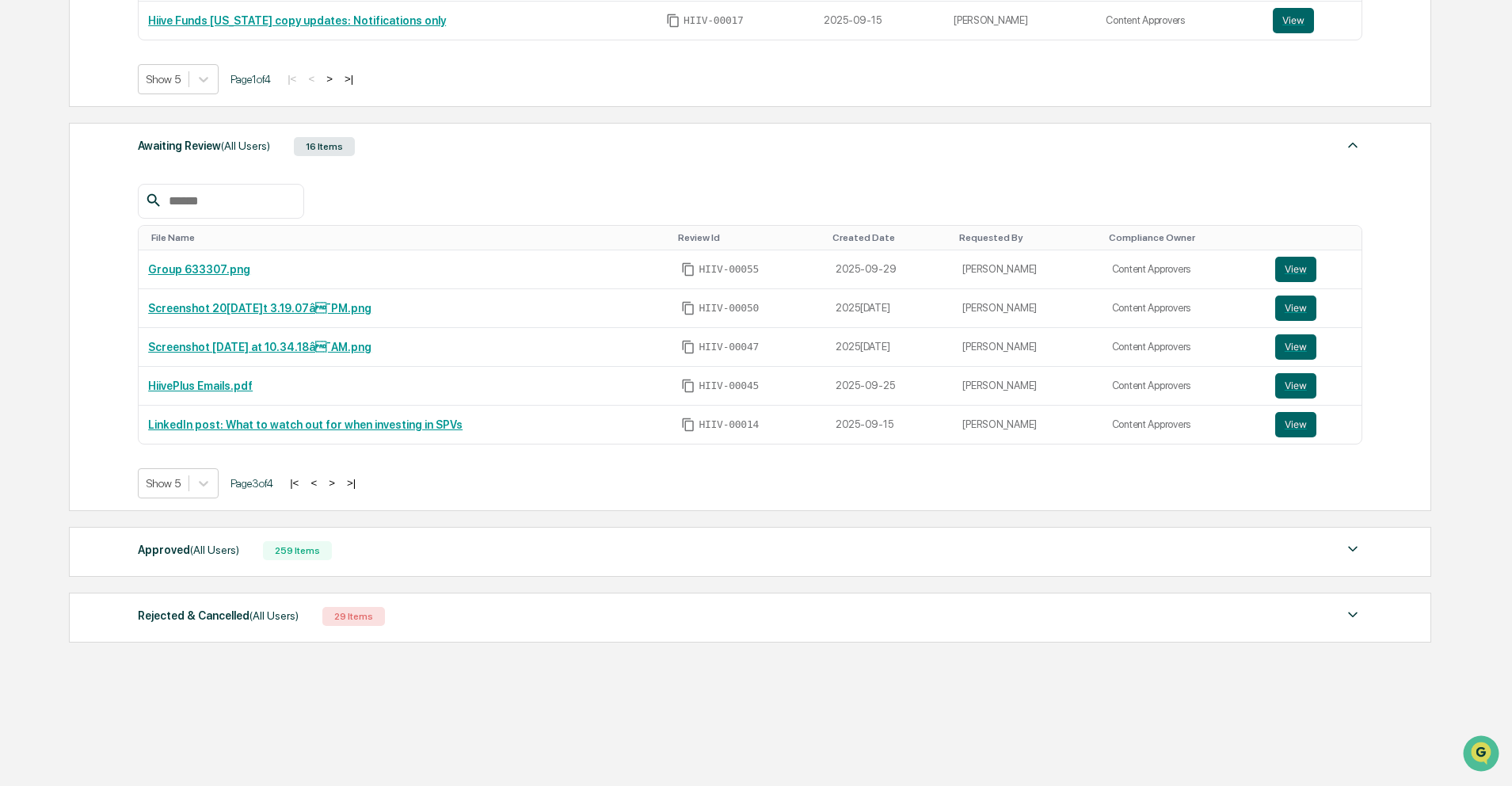
click at [361, 557] on div "Approved (All Users) 259 Items" at bounding box center [750, 550] width 1224 height 22
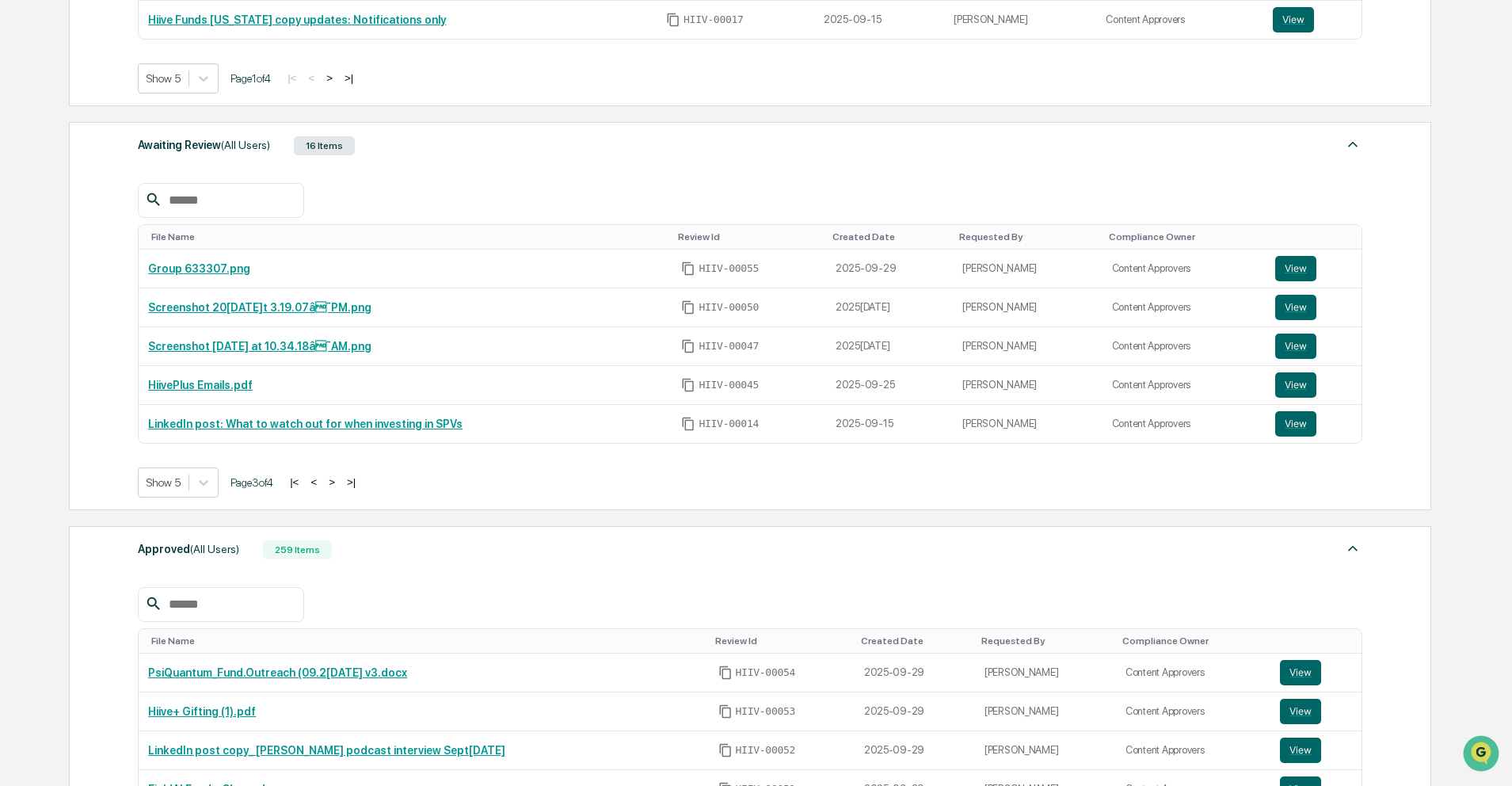
scroll to position [615, 0]
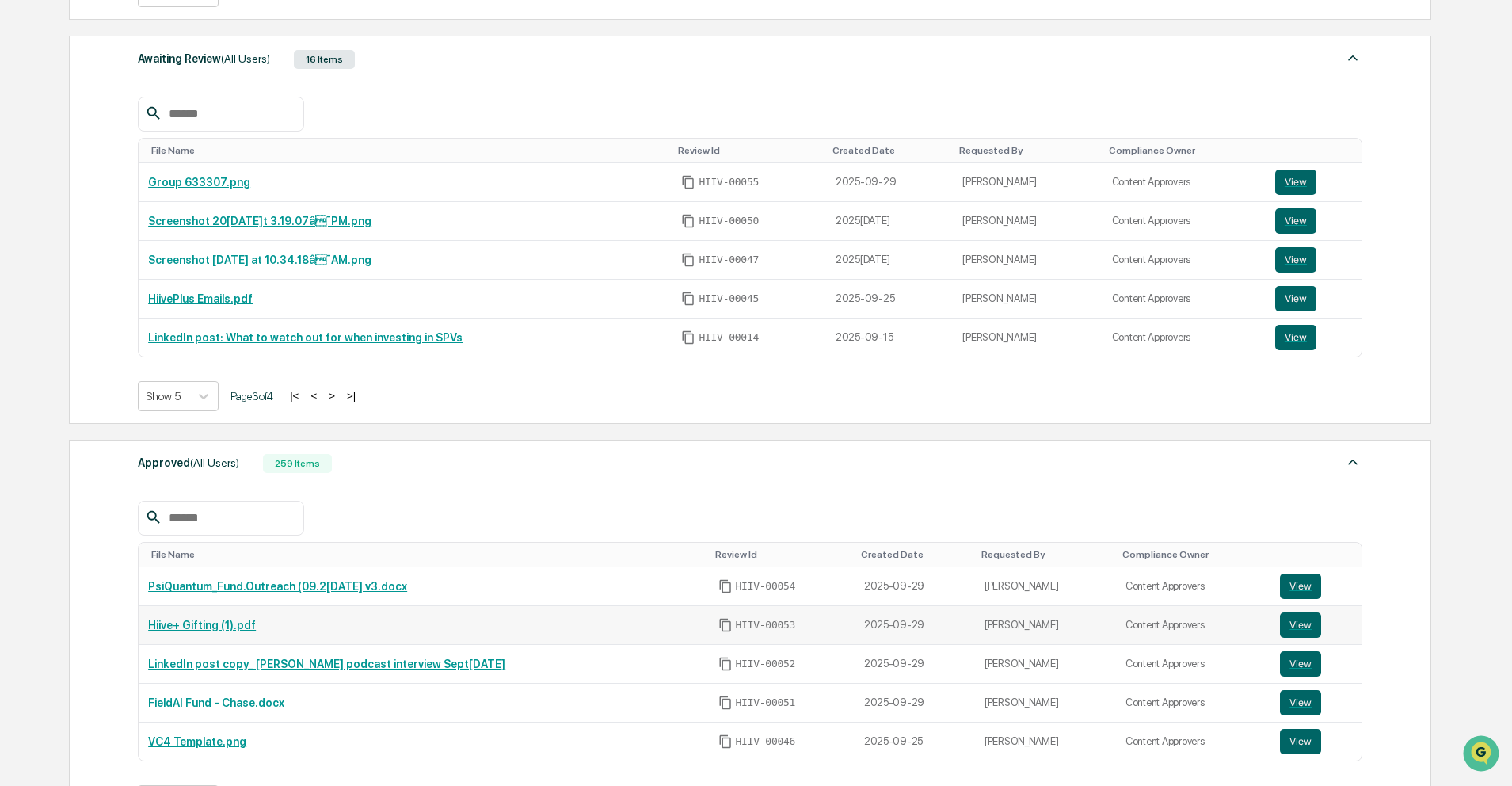
click at [212, 627] on link "Hiive+ Gifting (1).pdf" at bounding box center [202, 626] width 107 height 13
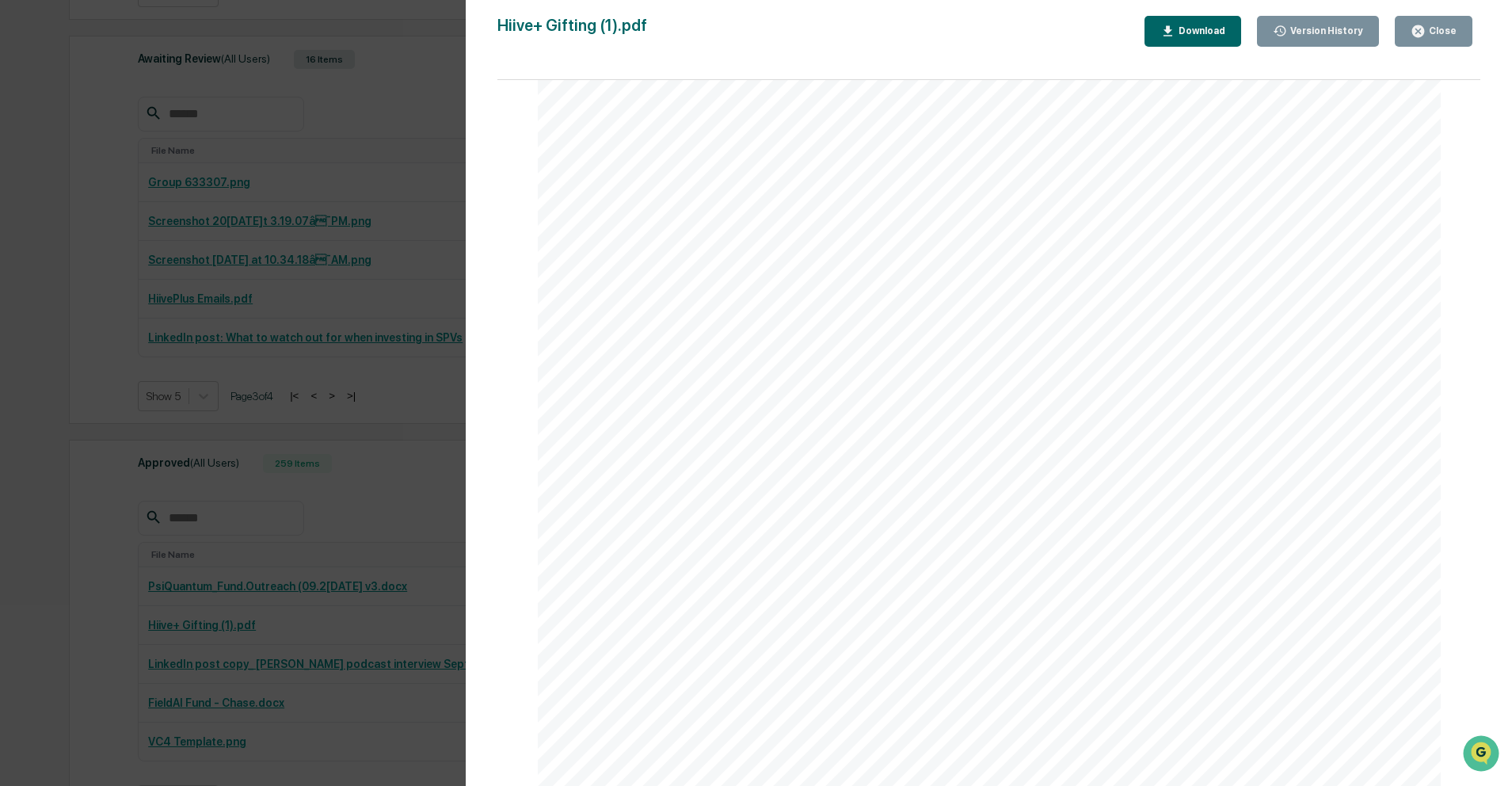
scroll to position [2194, 0]
click at [331, 363] on div "Version History 09[DATE]:47 P[PERSON_NAME] Hiive+ Gifting (1).pdf Close Version…" at bounding box center [756, 393] width 1512 height 786
